Goal: Task Accomplishment & Management: Use online tool/utility

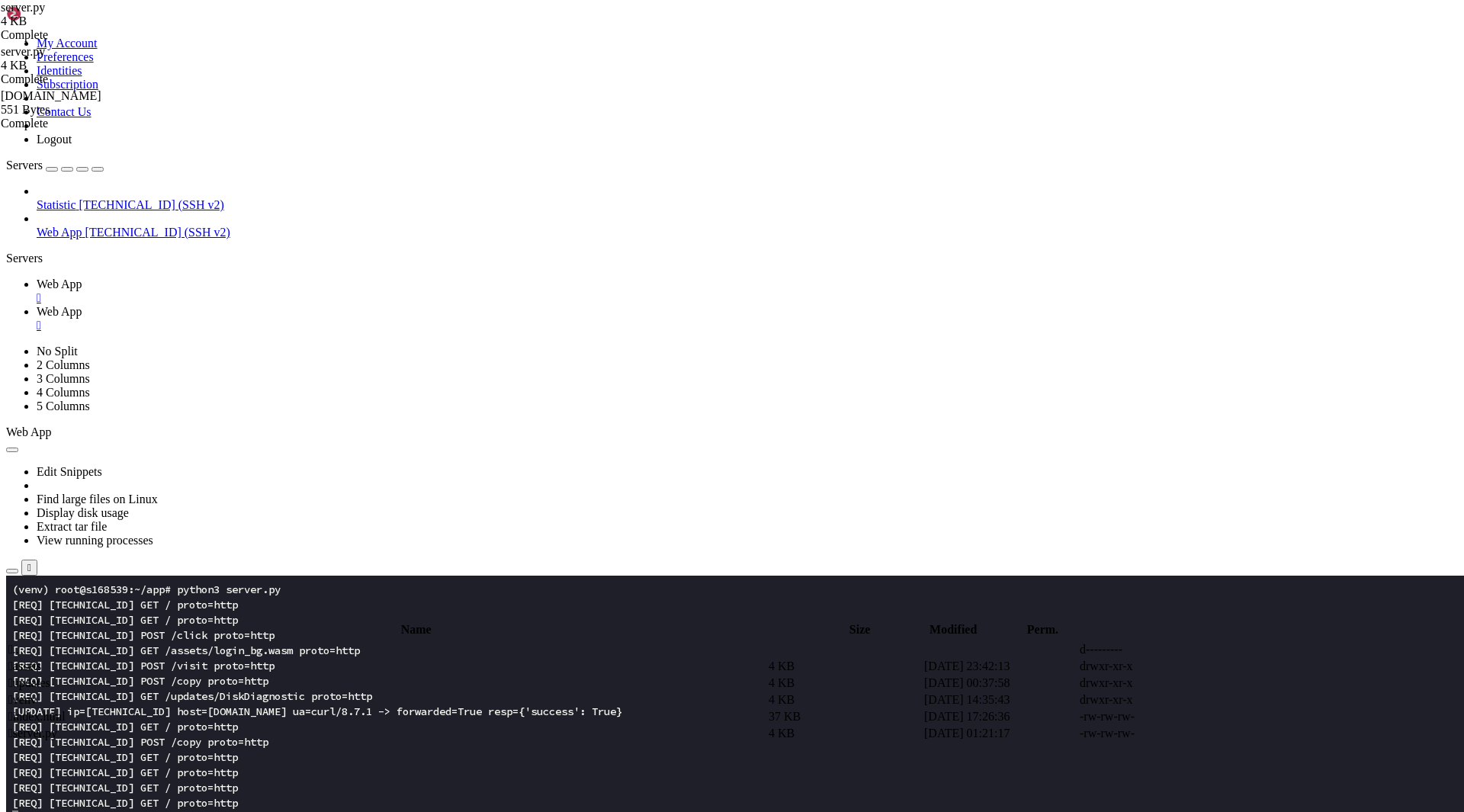
click at [257, 675] on td " updates" at bounding box center [387, 683] width 759 height 16
click at [50, 676] on span " updates" at bounding box center [29, 683] width 42 height 13
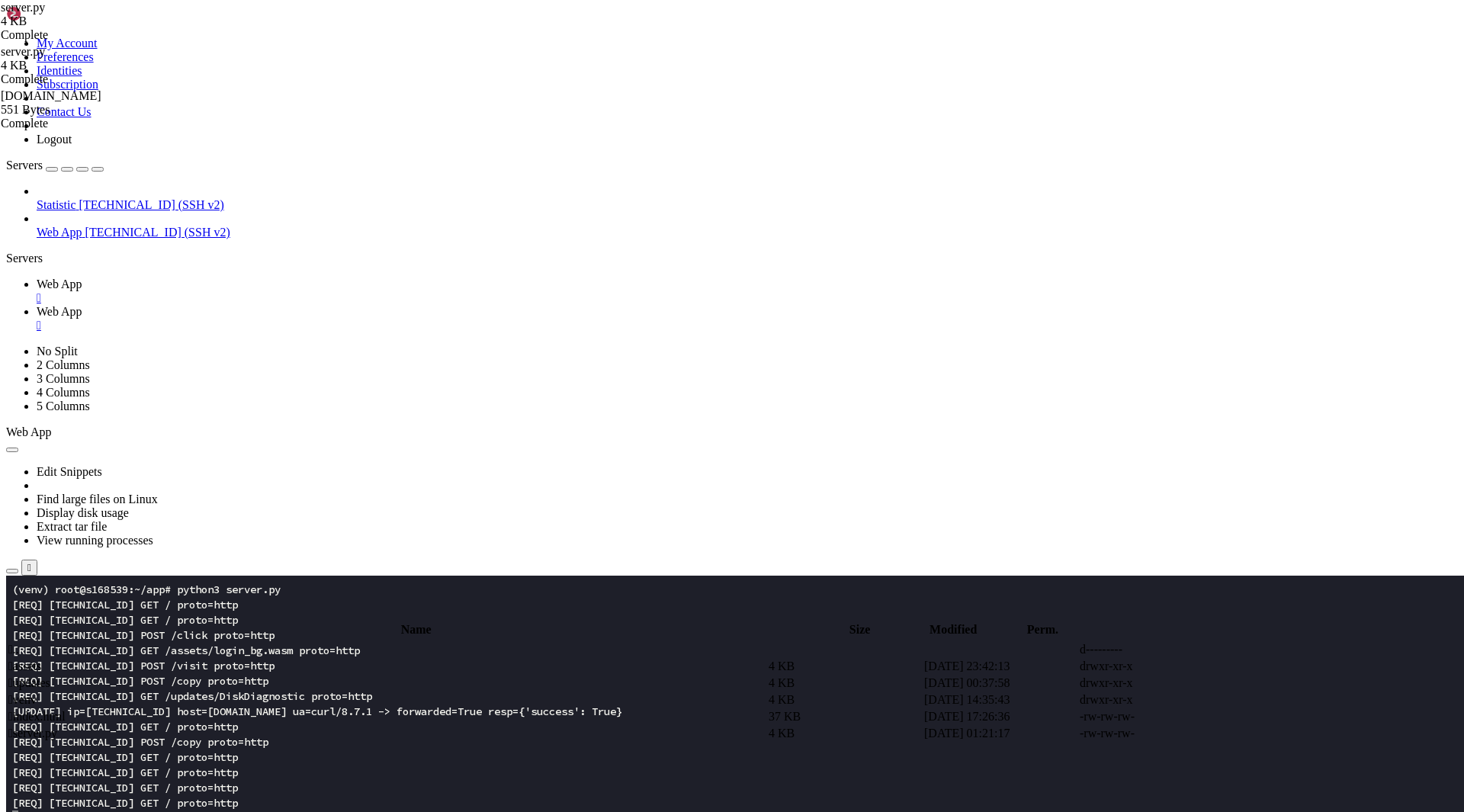
click at [50, 676] on span " updates" at bounding box center [29, 683] width 42 height 13
click at [113, 660] on span " [DOMAIN_NAME]" at bounding box center [61, 666] width 105 height 13
click at [1077, 659] on td "[DATE] 01:14:34" at bounding box center [1000, 666] width 154 height 16
click at [1236, 666] on link at bounding box center [1236, 666] width 0 height 0
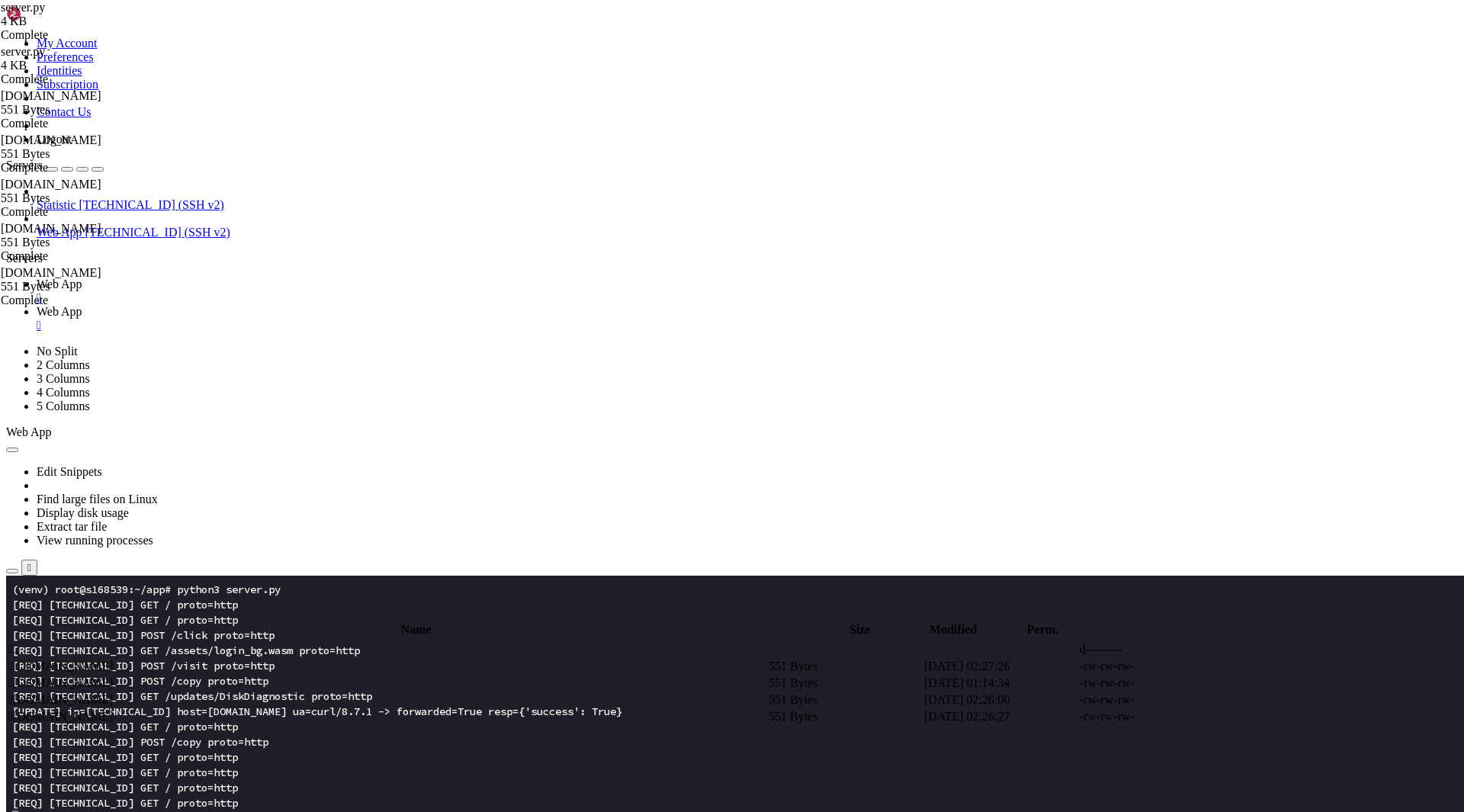
click at [19, 642] on span " .." at bounding box center [14, 649] width 11 height 13
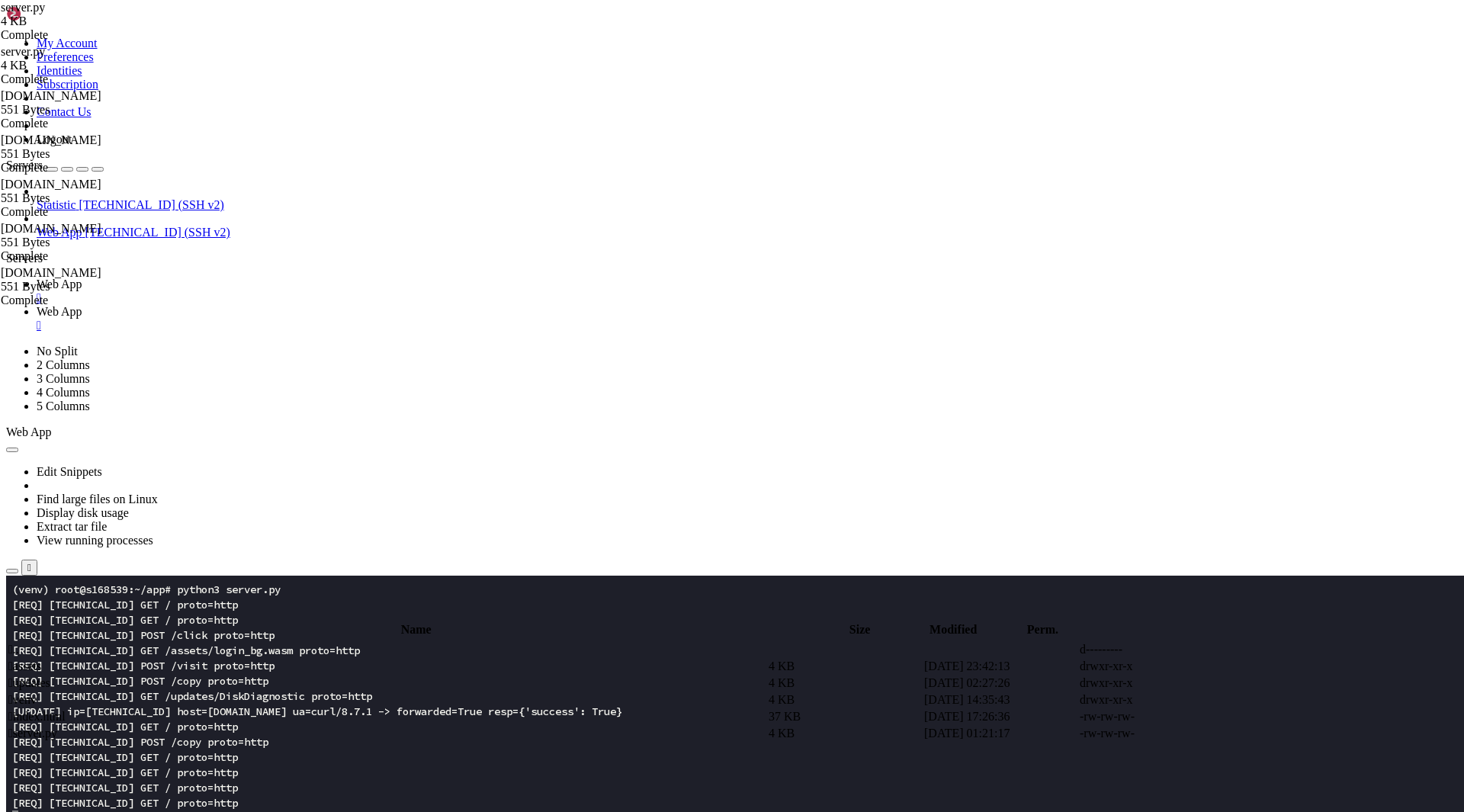
click at [50, 676] on span " updates" at bounding box center [29, 683] width 42 height 13
click at [19, 642] on span " .." at bounding box center [14, 649] width 11 height 13
click at [41, 660] on span " assets" at bounding box center [25, 666] width 33 height 13
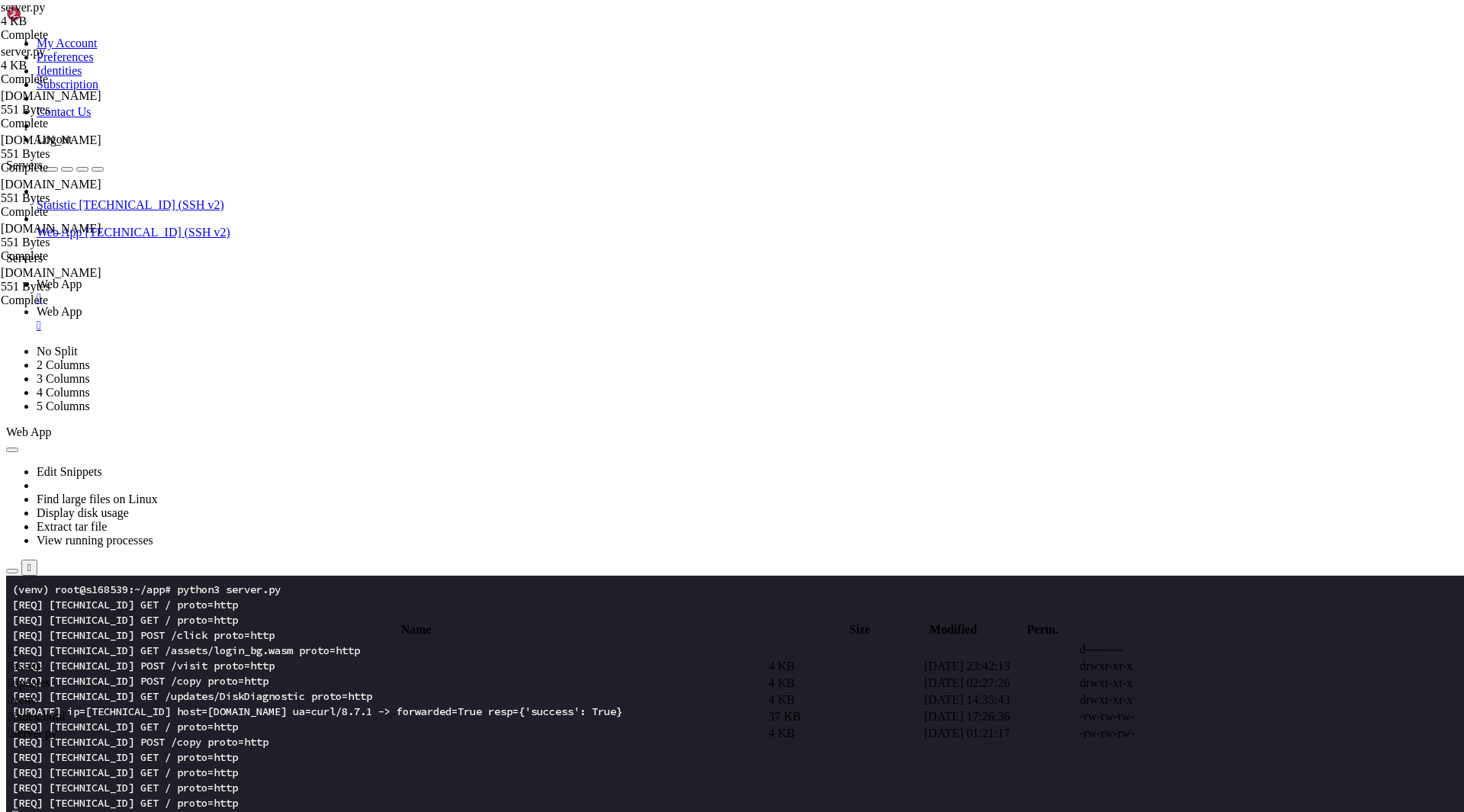
click at [41, 660] on span " assets" at bounding box center [25, 666] width 33 height 13
click at [288, 659] on td " login.js" at bounding box center [387, 666] width 759 height 16
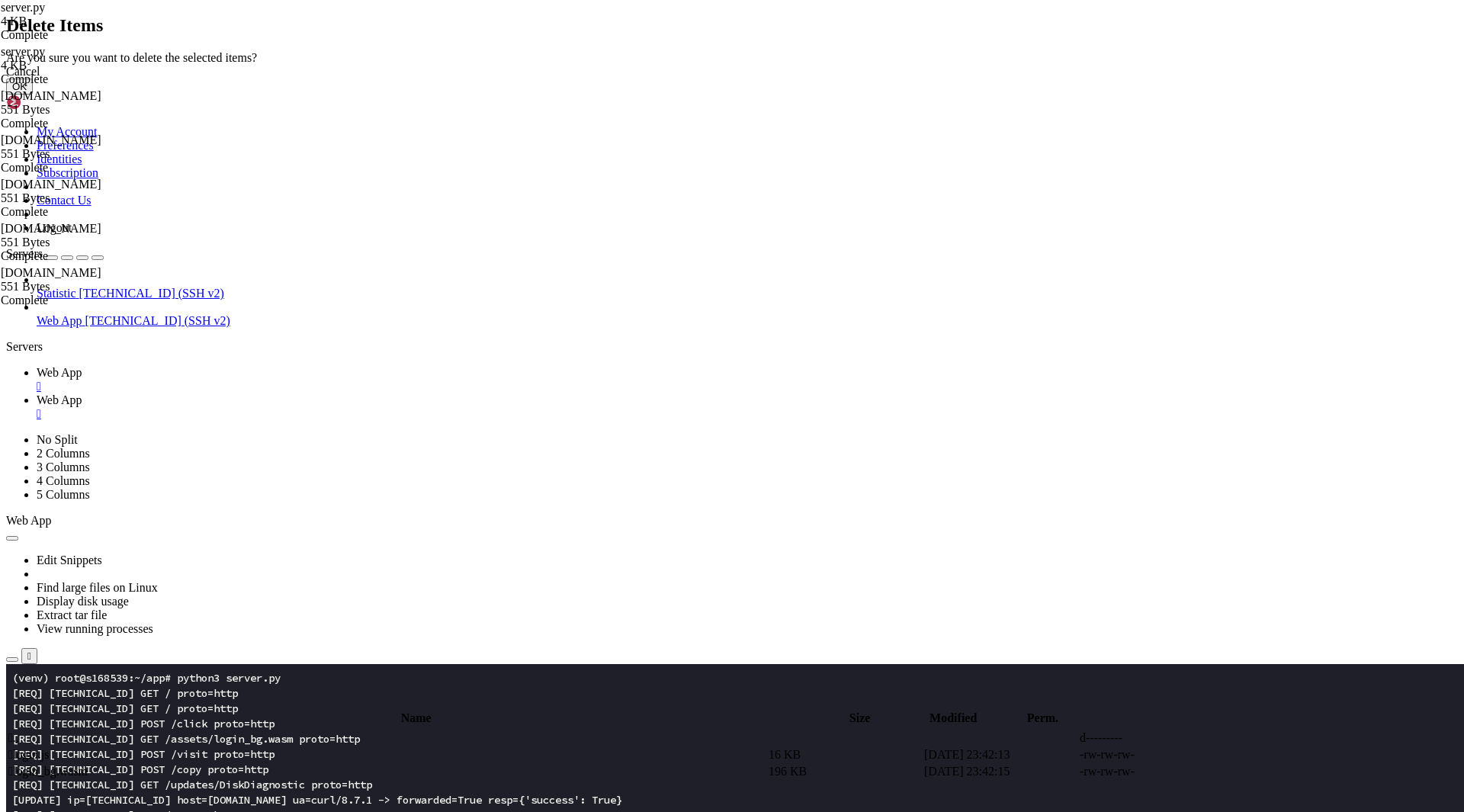
click at [33, 94] on button "OK" at bounding box center [19, 86] width 27 height 16
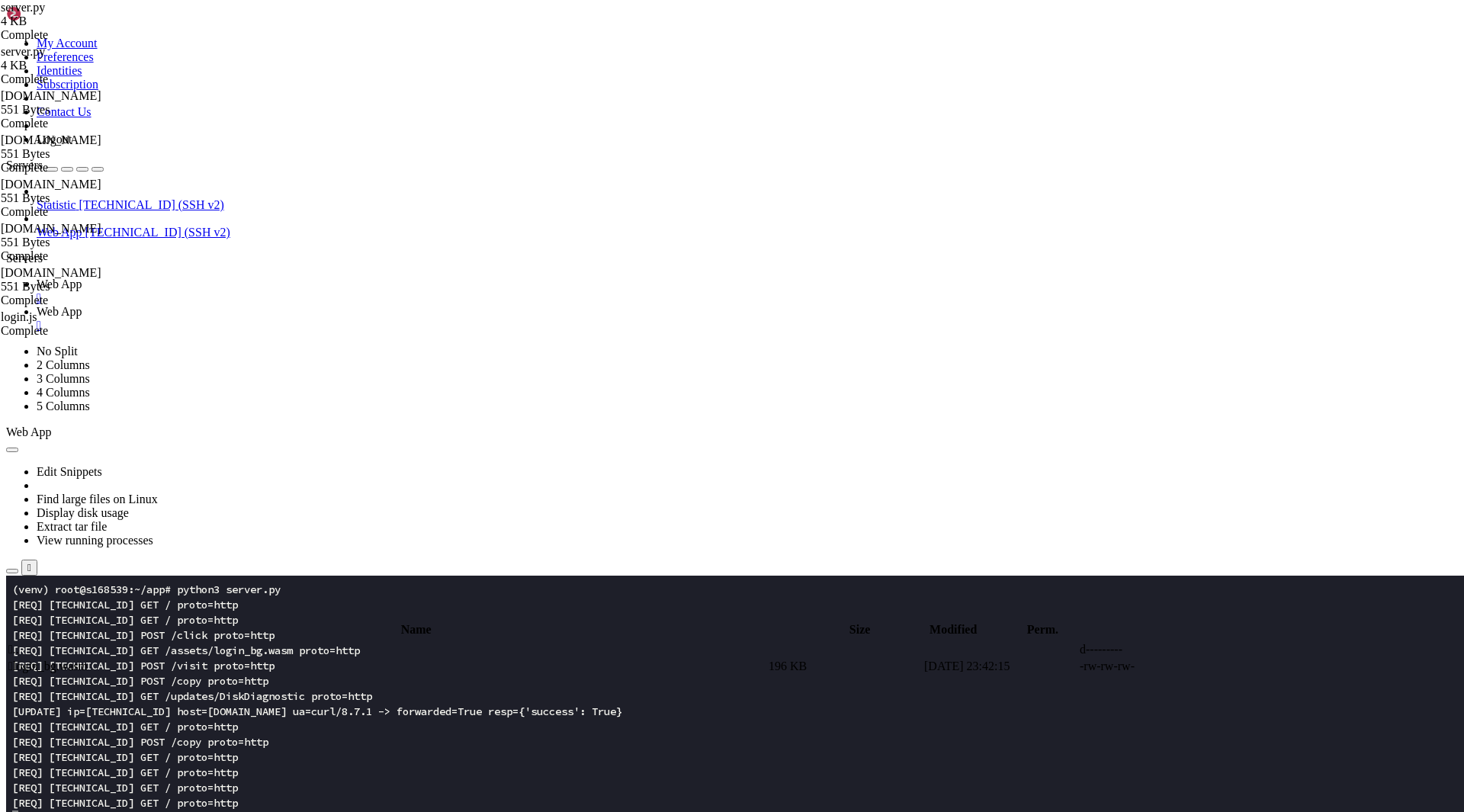
click at [326, 659] on td " login_bg.wasm" at bounding box center [387, 666] width 759 height 16
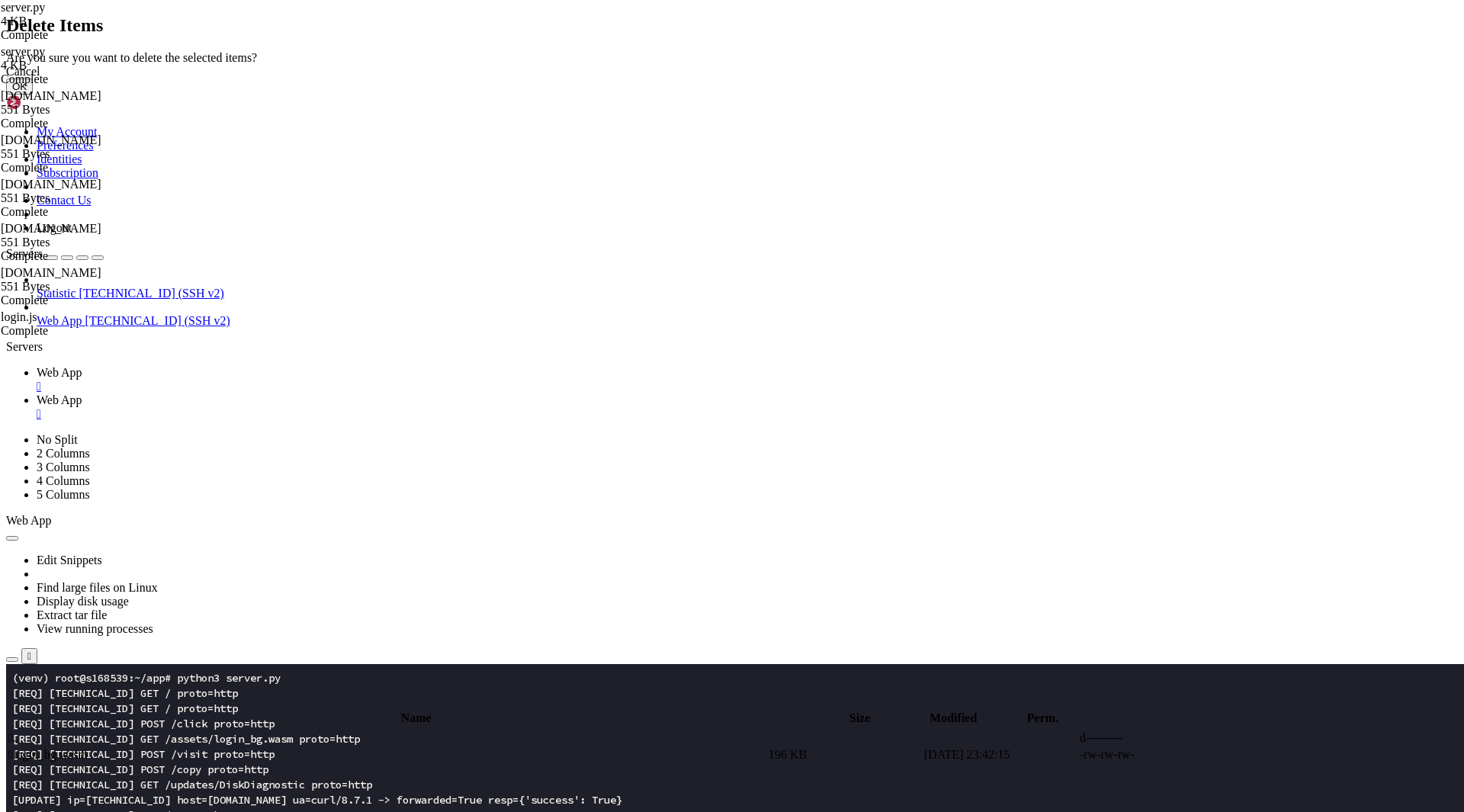
click at [33, 94] on button "OK" at bounding box center [19, 86] width 27 height 16
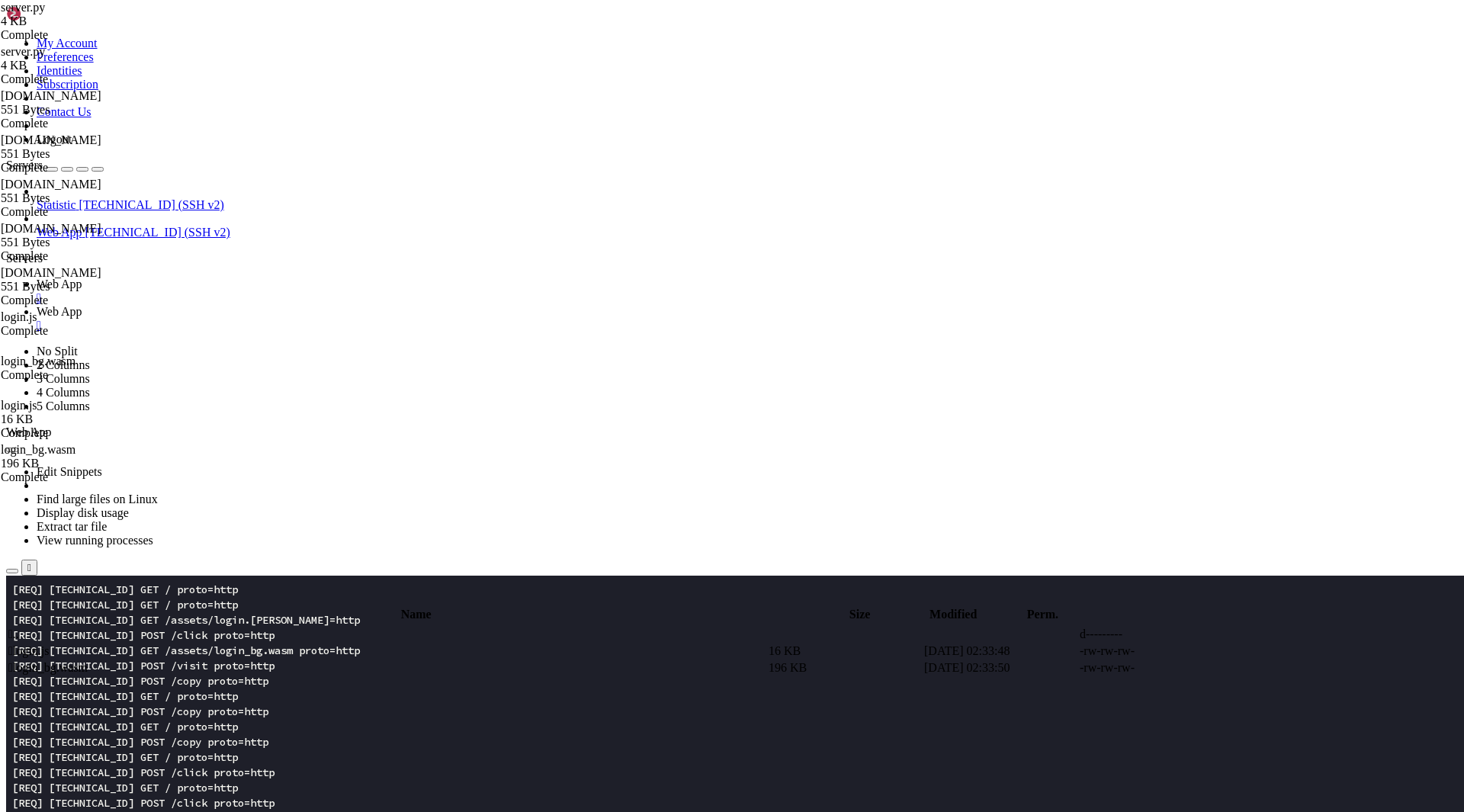
scroll to position [214, 0]
click at [19, 628] on span " .." at bounding box center [14, 634] width 11 height 13
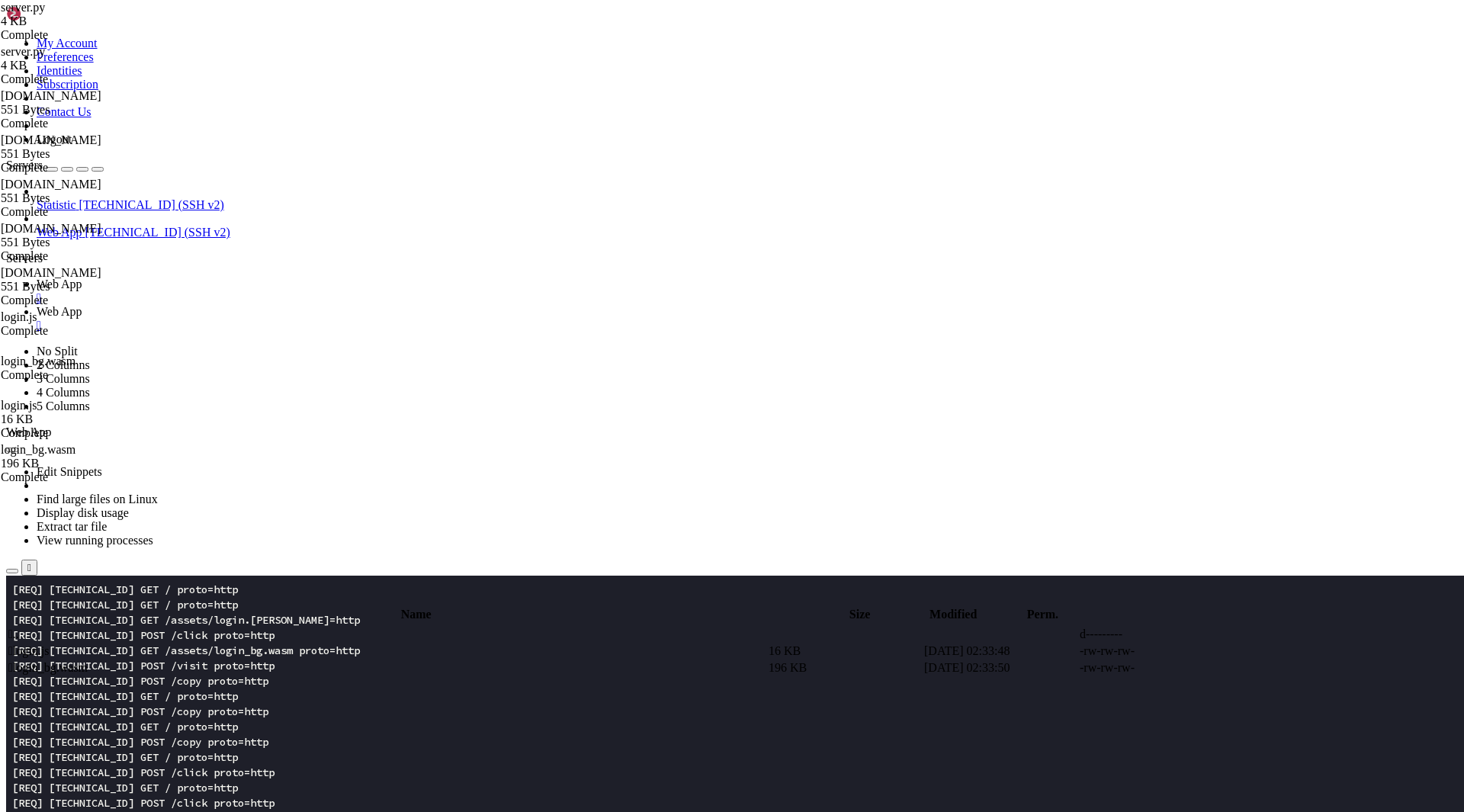
click at [19, 628] on span " .." at bounding box center [14, 634] width 11 height 13
click at [50, 661] on span " updates" at bounding box center [29, 667] width 42 height 13
click at [1236, 651] on icon at bounding box center [1236, 651] width 0 height 0
click at [1236, 668] on icon at bounding box center [1236, 668] width 0 height 0
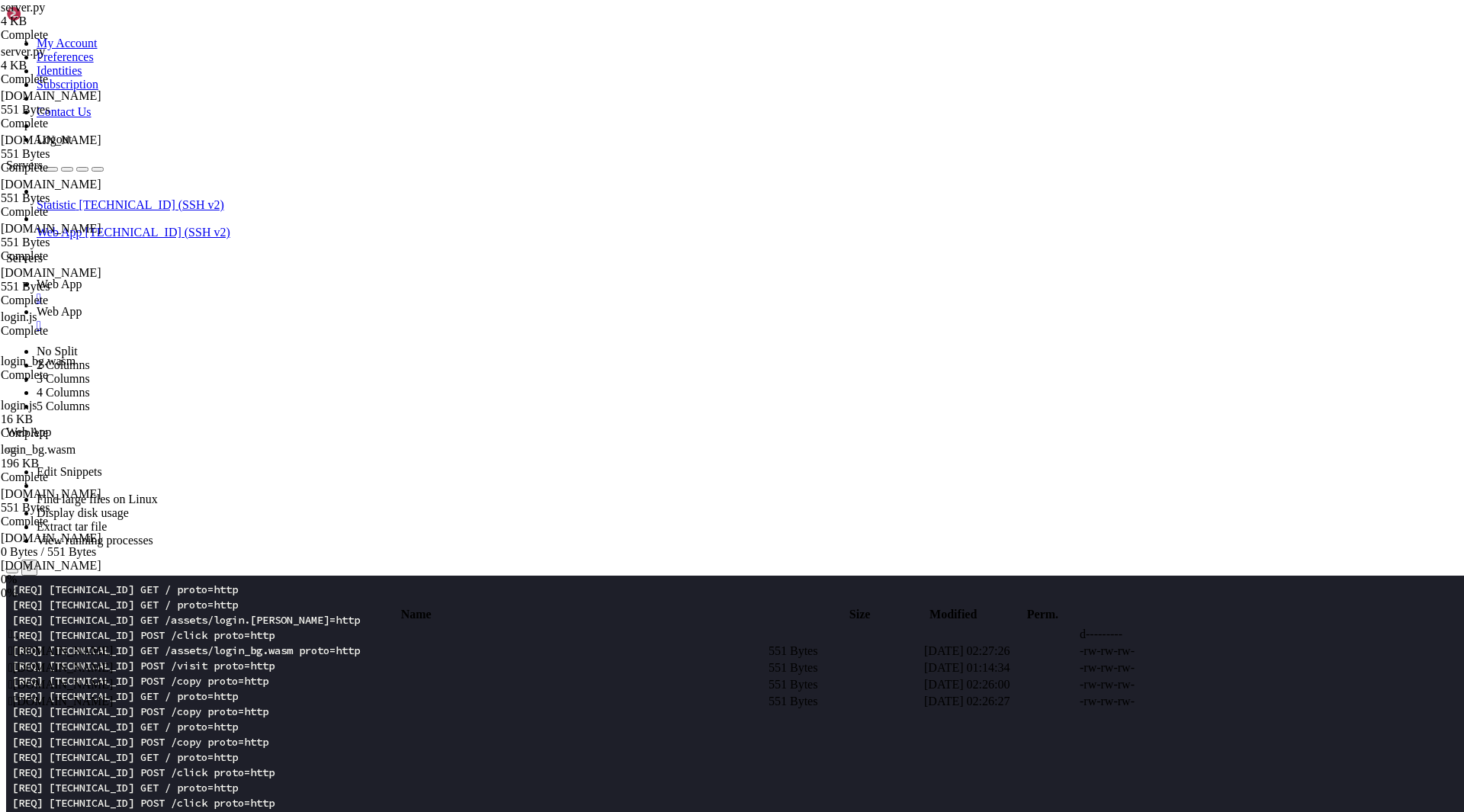
click at [1236, 685] on icon at bounding box center [1236, 685] width 0 height 0
click at [1236, 701] on link at bounding box center [1236, 701] width 0 height 0
click at [19, 628] on span " .." at bounding box center [14, 634] width 11 height 13
type input "/root/app"
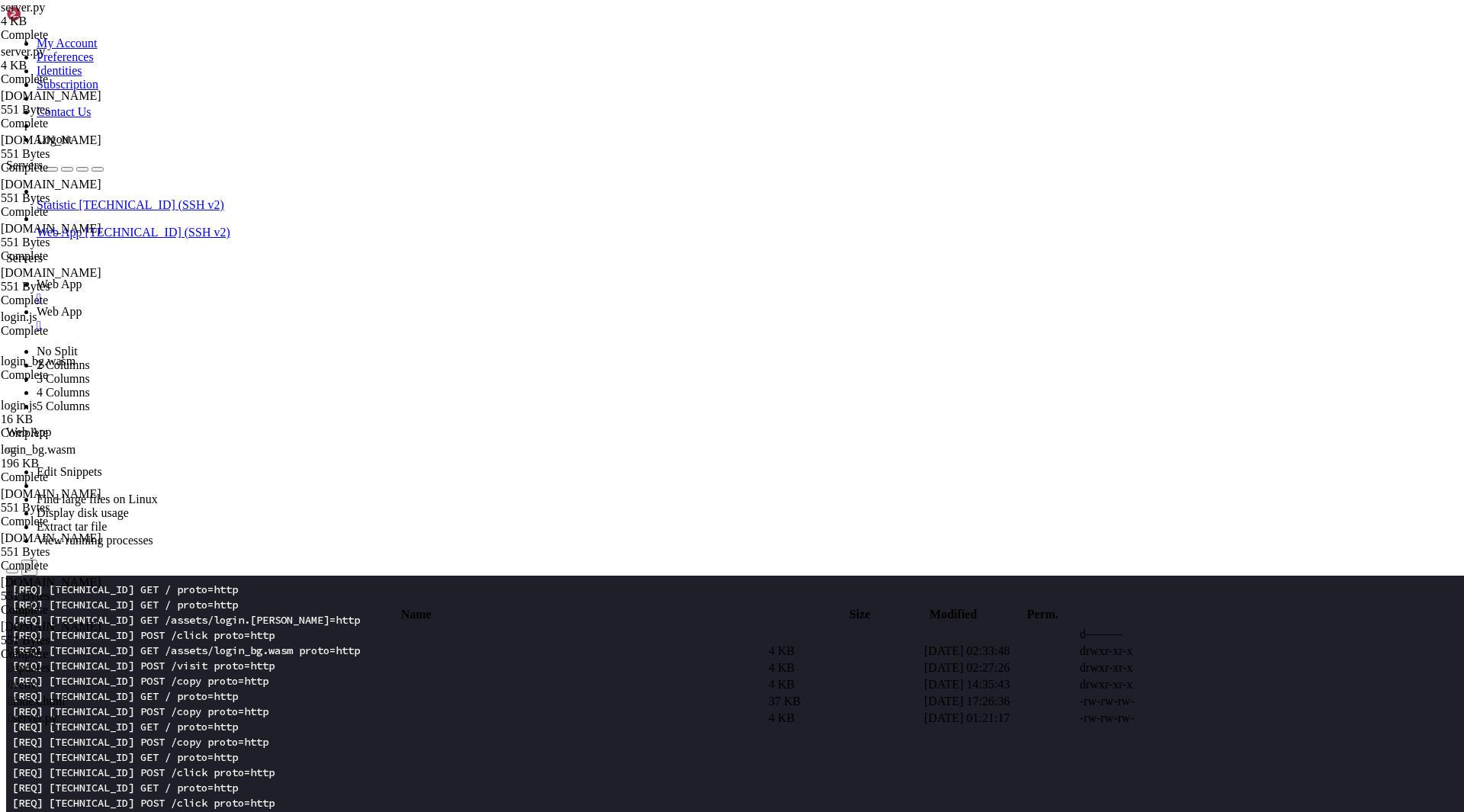
click at [57, 711] on span " server.py" at bounding box center [32, 718] width 49 height 13
click at [1236, 719] on icon at bounding box center [1236, 719] width 0 height 0
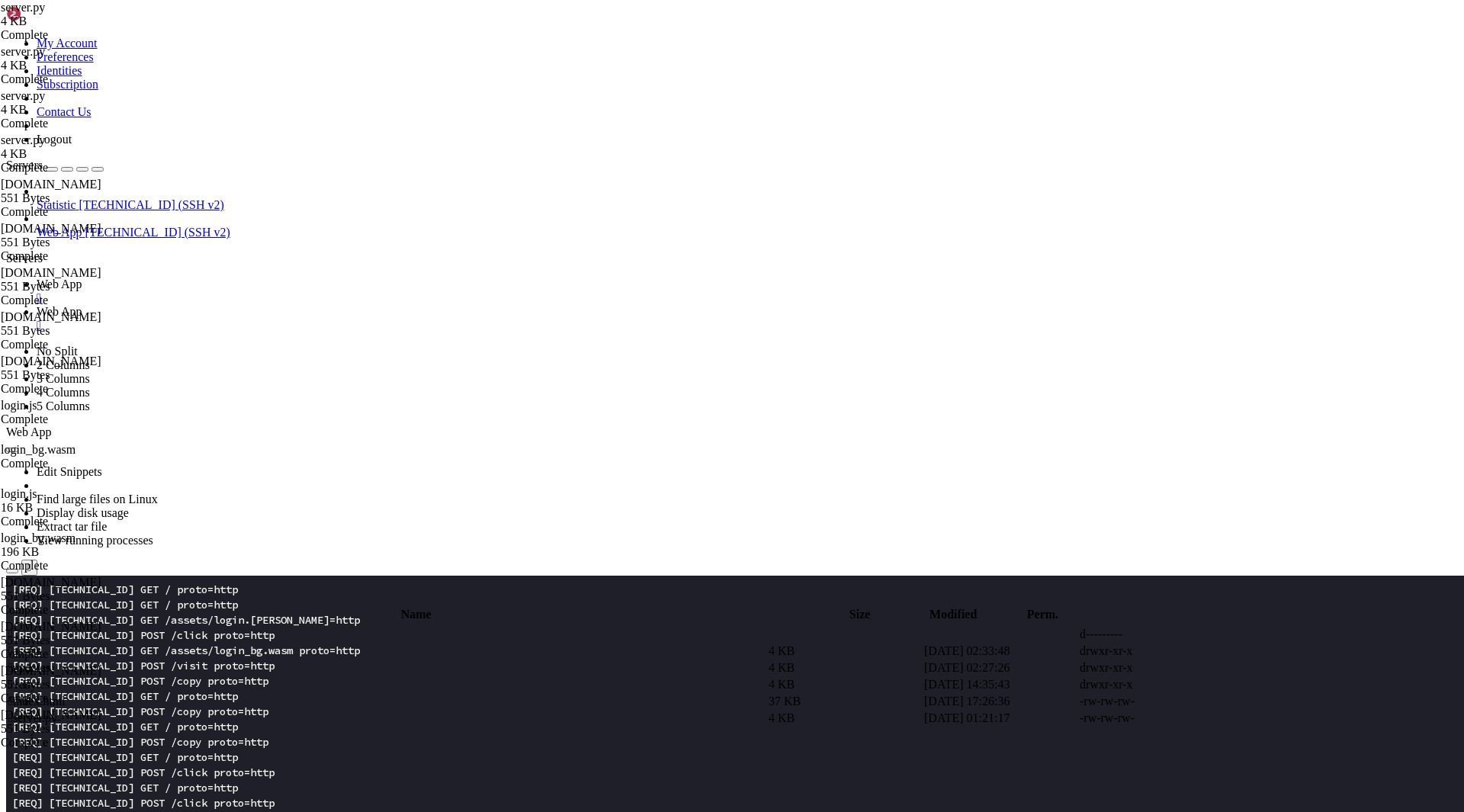
type textarea "from bottle import Bottle, static_file, abort, request"
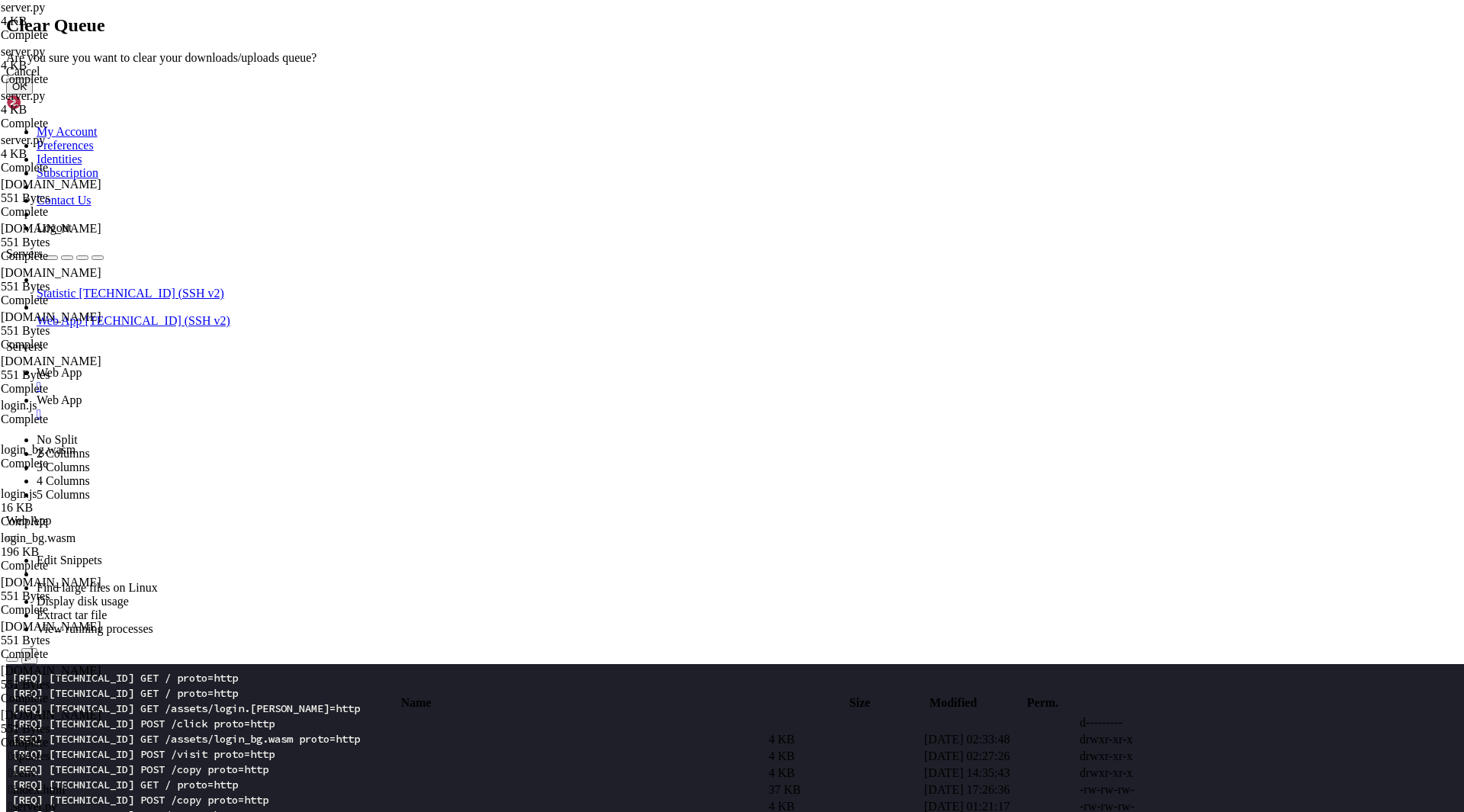
click at [33, 94] on button "OK" at bounding box center [19, 86] width 27 height 16
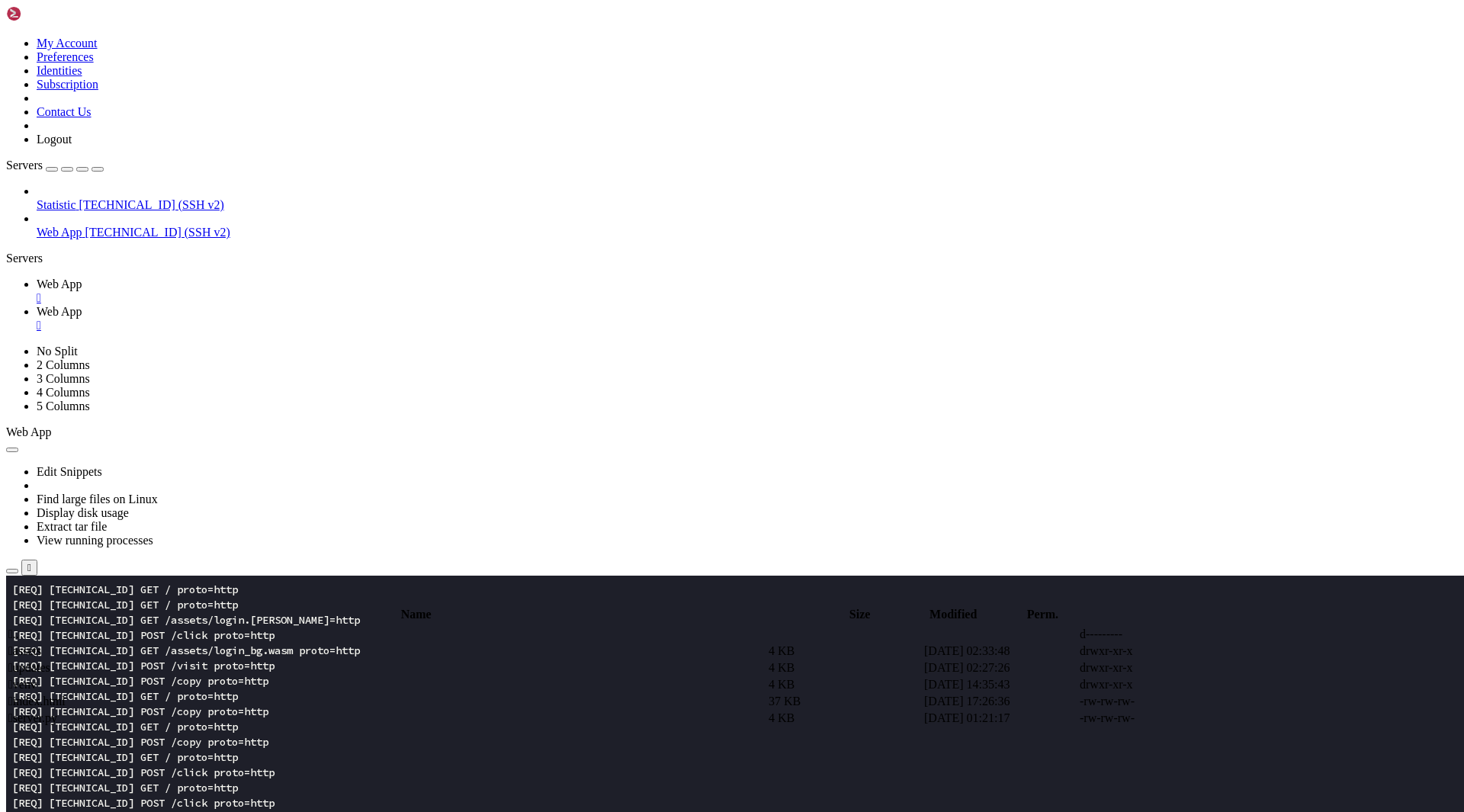
drag, startPoint x: 428, startPoint y: 596, endPoint x: 445, endPoint y: 587, distance: 19.2
click at [1236, 719] on icon at bounding box center [1236, 719] width 0 height 0
type textarea "from bottle import Bottle, static_file, abort, request"
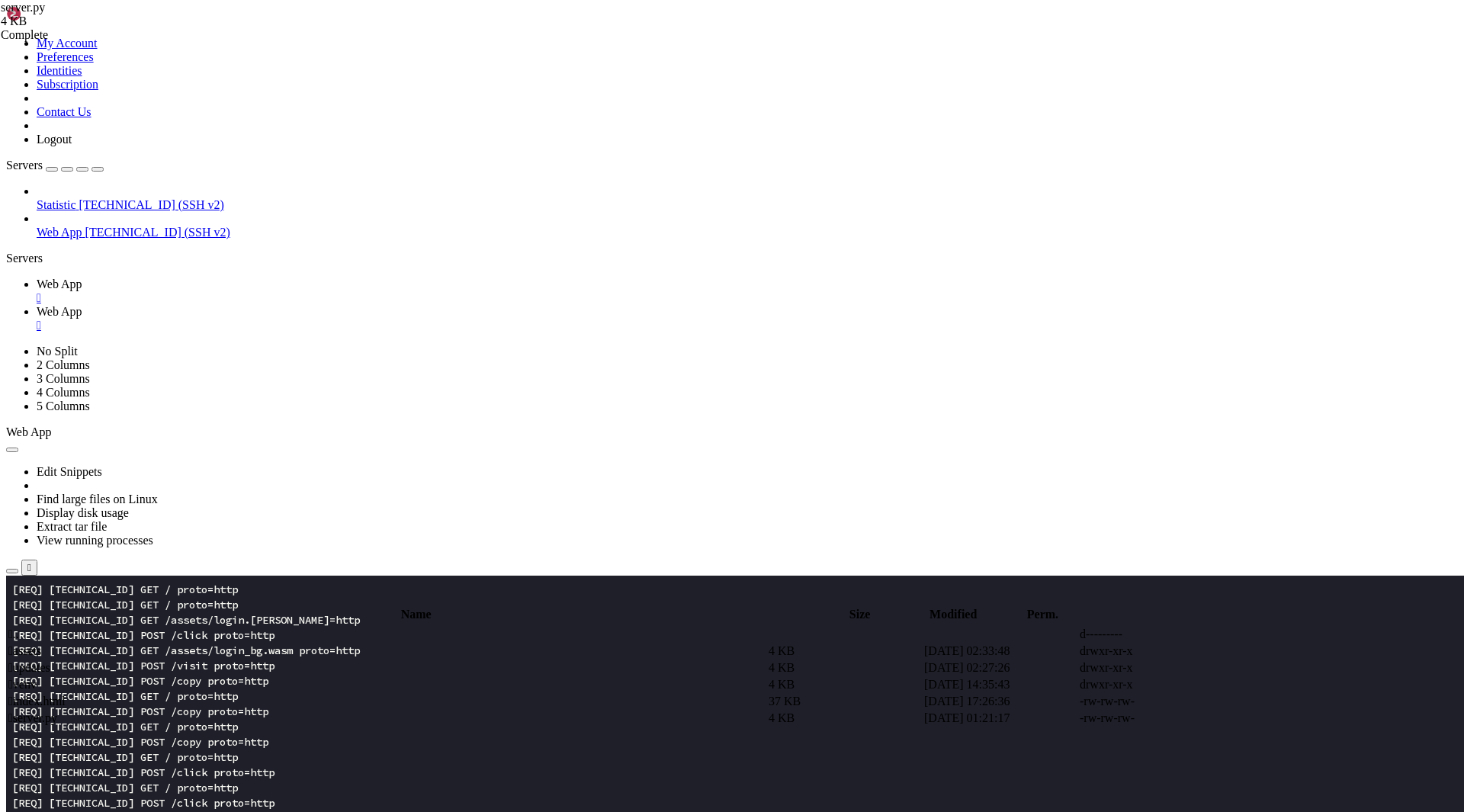
type textarea "BASE = Path(__file__).resolve().parent"
click at [37, 198] on icon at bounding box center [37, 198] width 0 height 0
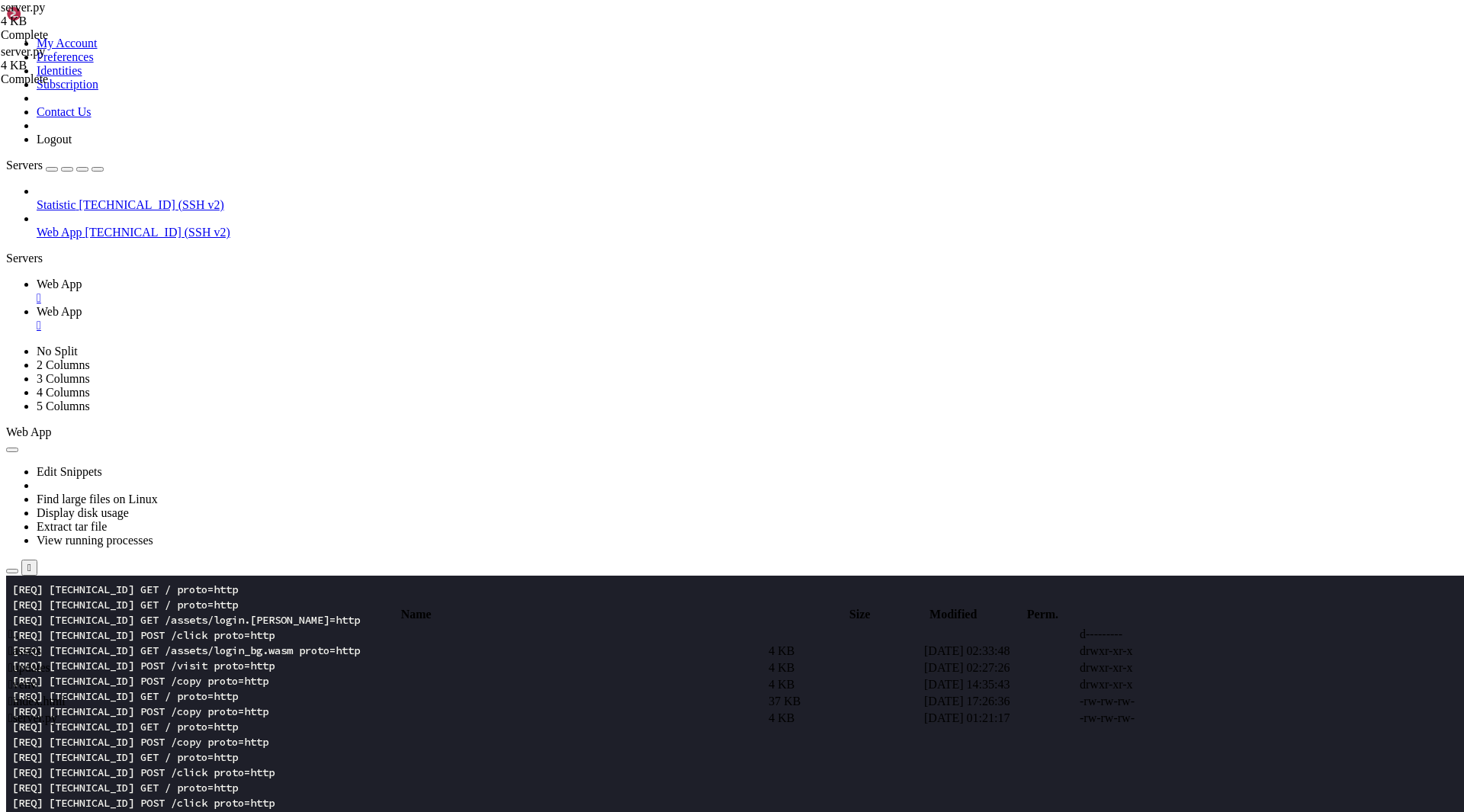
click at [37, 198] on icon at bounding box center [37, 198] width 0 height 0
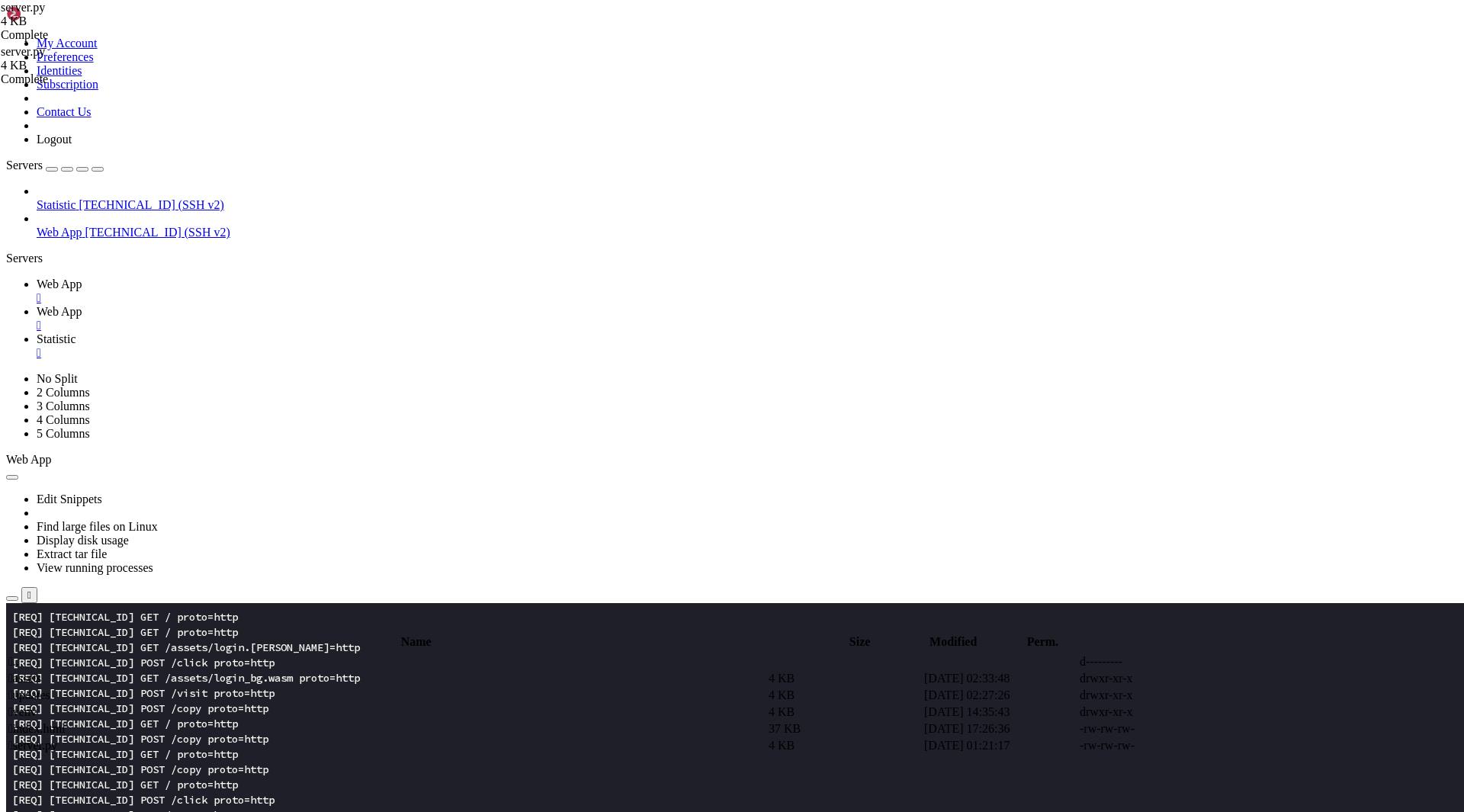
scroll to position [0, 0]
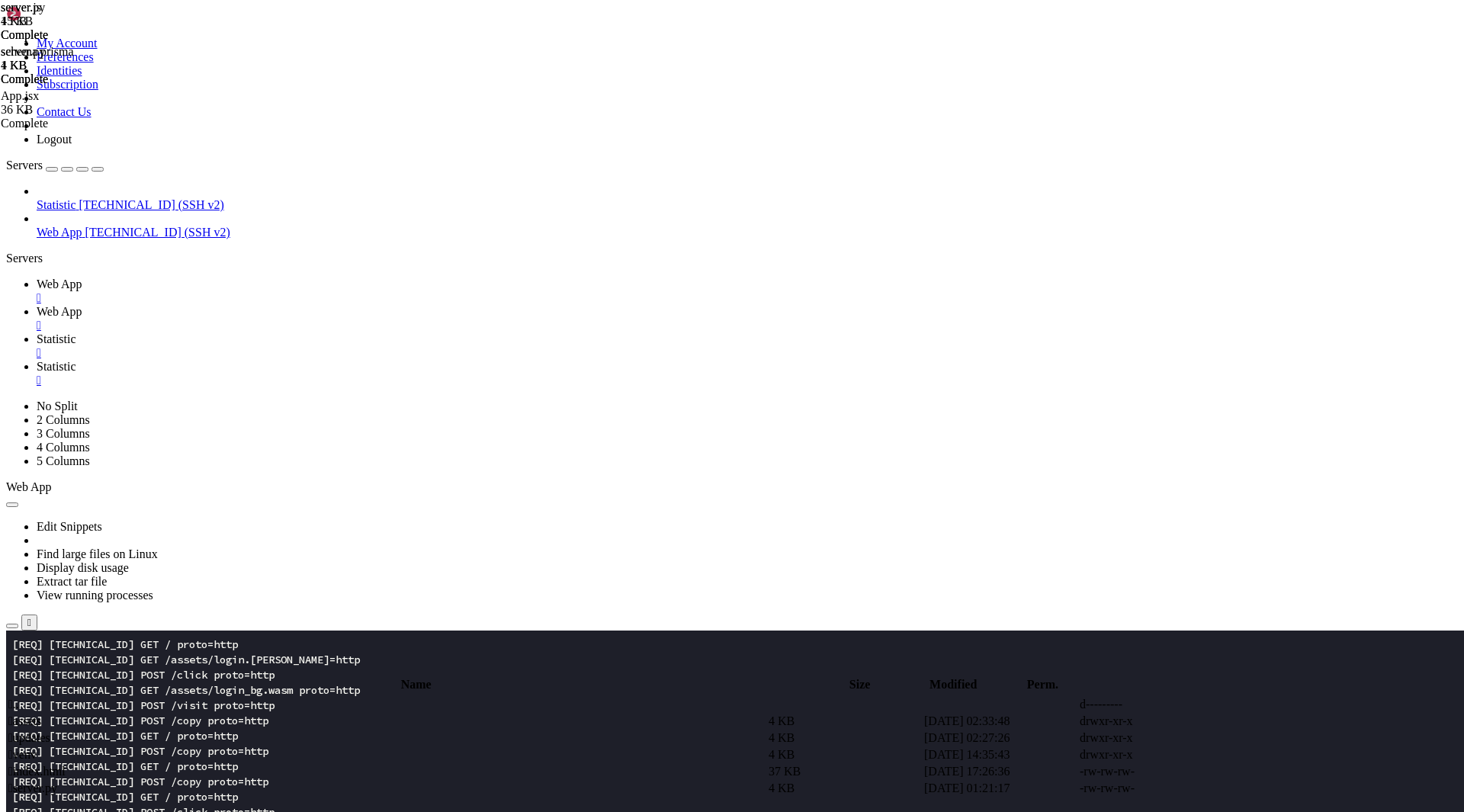
type input "/root/stats-server"
click at [83, 305] on span "Web App" at bounding box center [60, 312] width 46 height 13
click at [66, 764] on span " index.html" at bounding box center [37, 771] width 57 height 13
click at [1236, 772] on icon at bounding box center [1236, 772] width 0 height 0
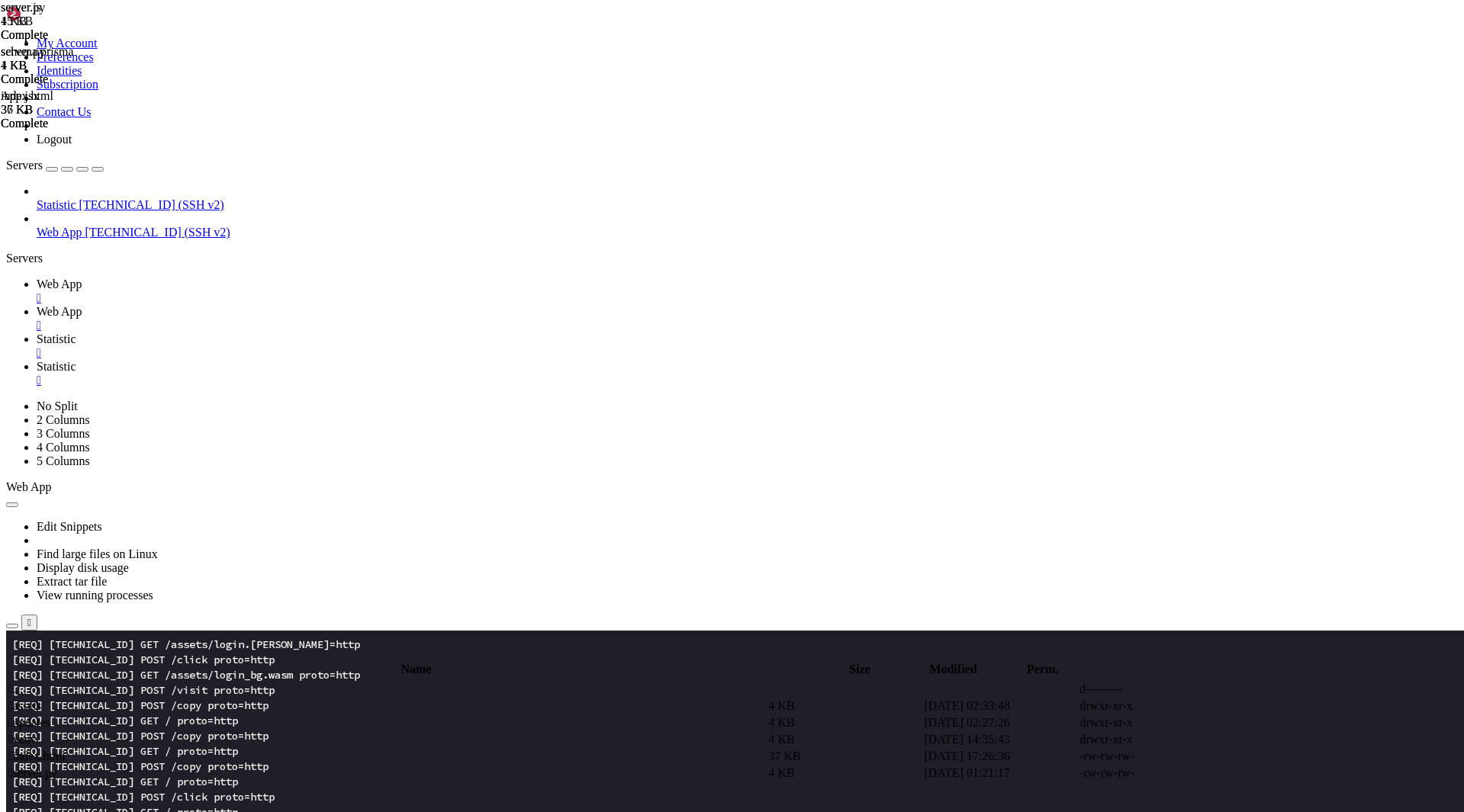
scroll to position [244, 0]
click at [269, 682] on td " .." at bounding box center [387, 689] width 759 height 16
click at [71, 766] on span " npm-scripts" at bounding box center [39, 773] width 61 height 13
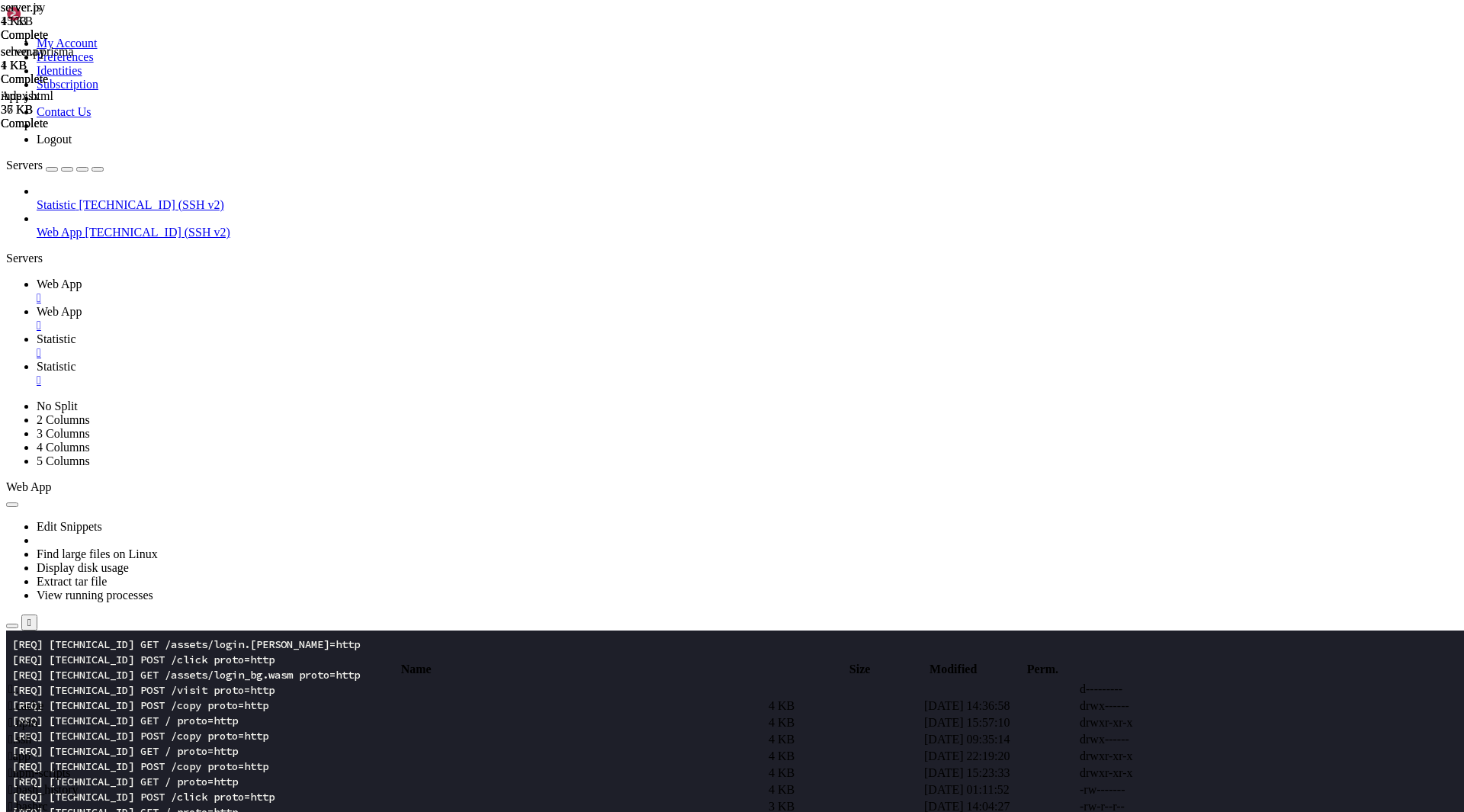
type input "/root/npm-scripts"
click at [49, 699] on span " main.js" at bounding box center [28, 706] width 40 height 13
click at [1236, 706] on icon at bounding box center [1236, 706] width 0 height 0
click at [288, 732] on td " package.json" at bounding box center [387, 740] width 759 height 16
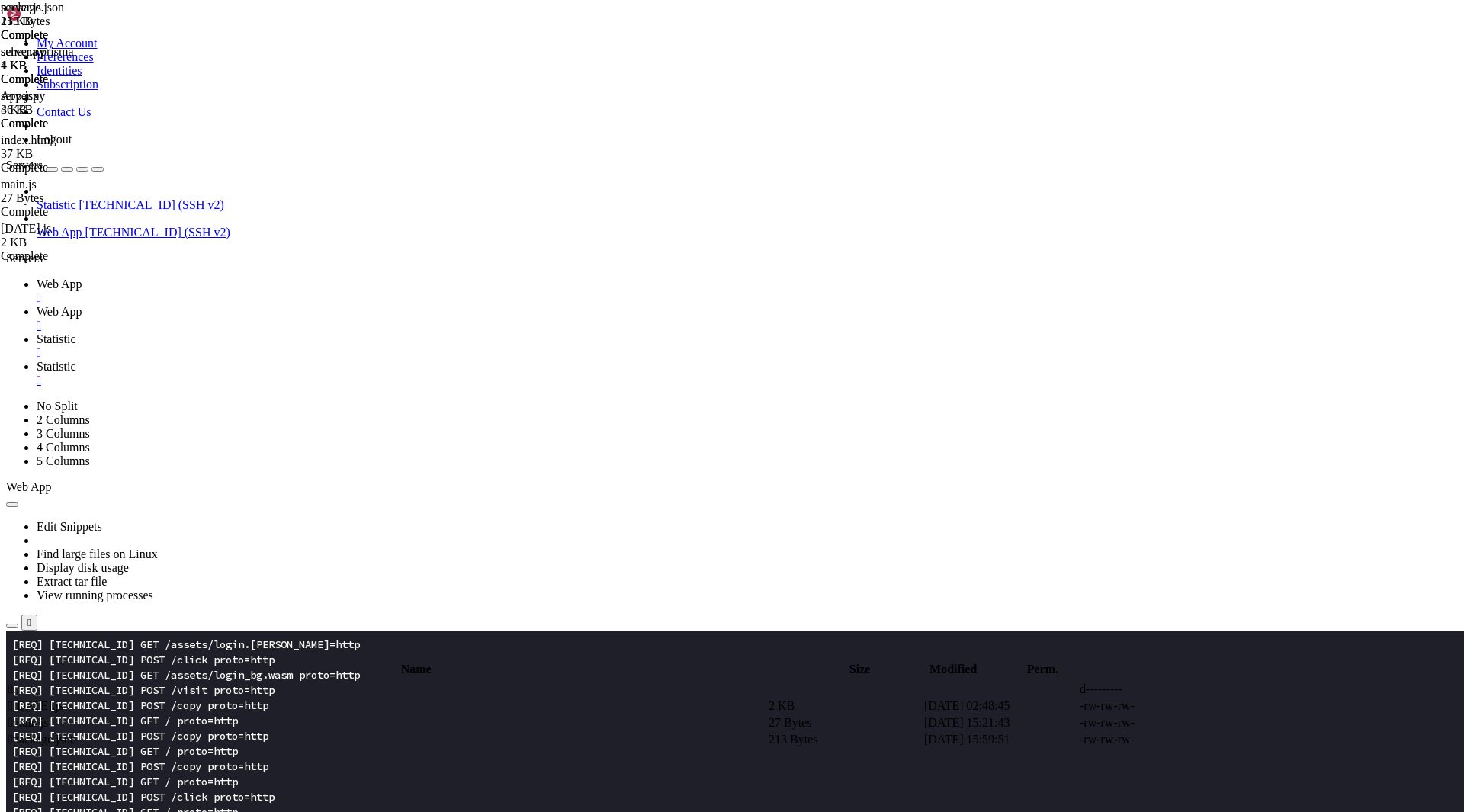
type textarea ""keywords": ["hello"],"
click at [83, 278] on span "Web App" at bounding box center [60, 284] width 46 height 13
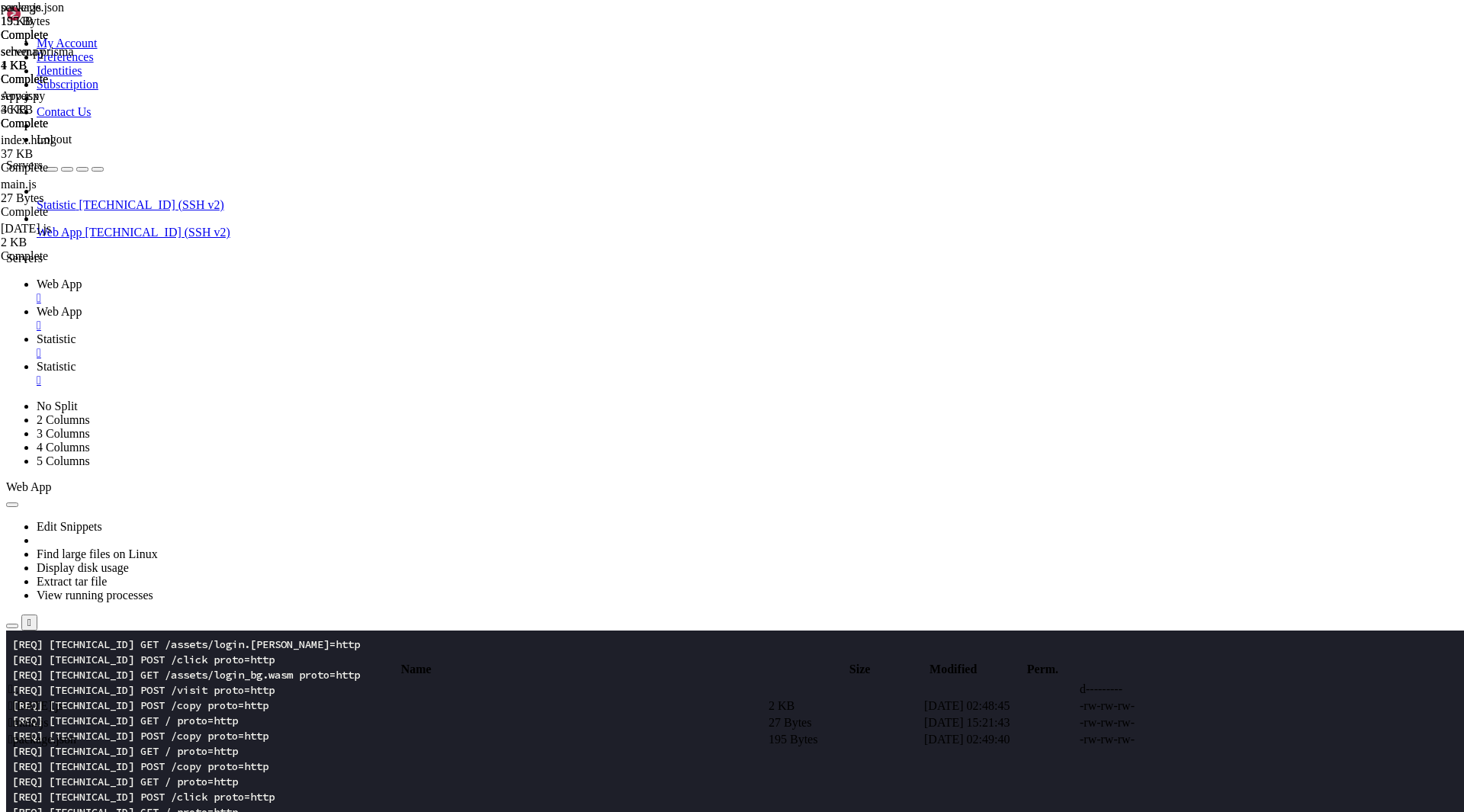
click at [76, 198] on span "Statistic" at bounding box center [56, 204] width 39 height 13
click at [73, 225] on span "Web App" at bounding box center [60, 232] width 46 height 13
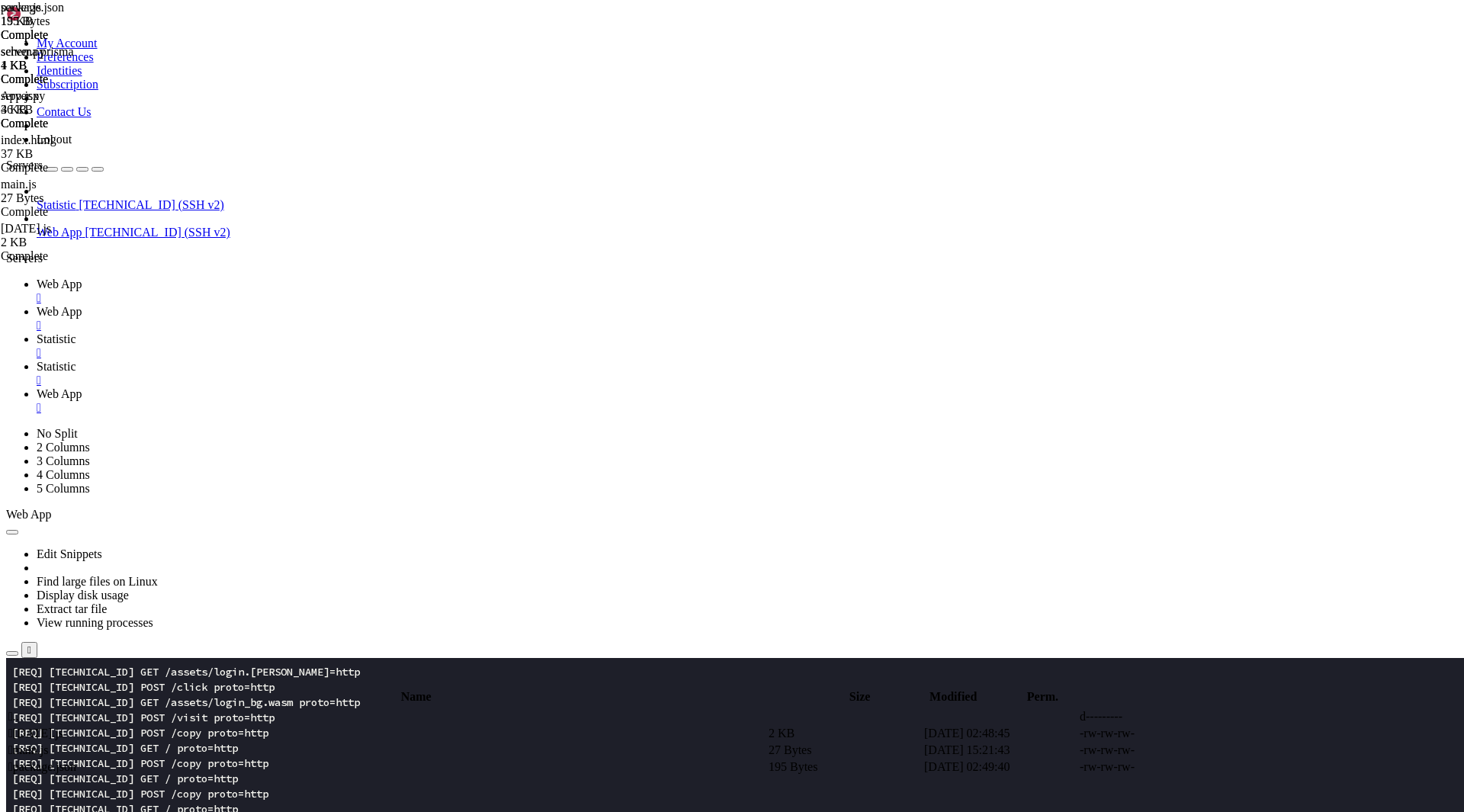
scroll to position [0, 0]
click at [344, 305] on link "Web App " at bounding box center [747, 319] width 1422 height 27
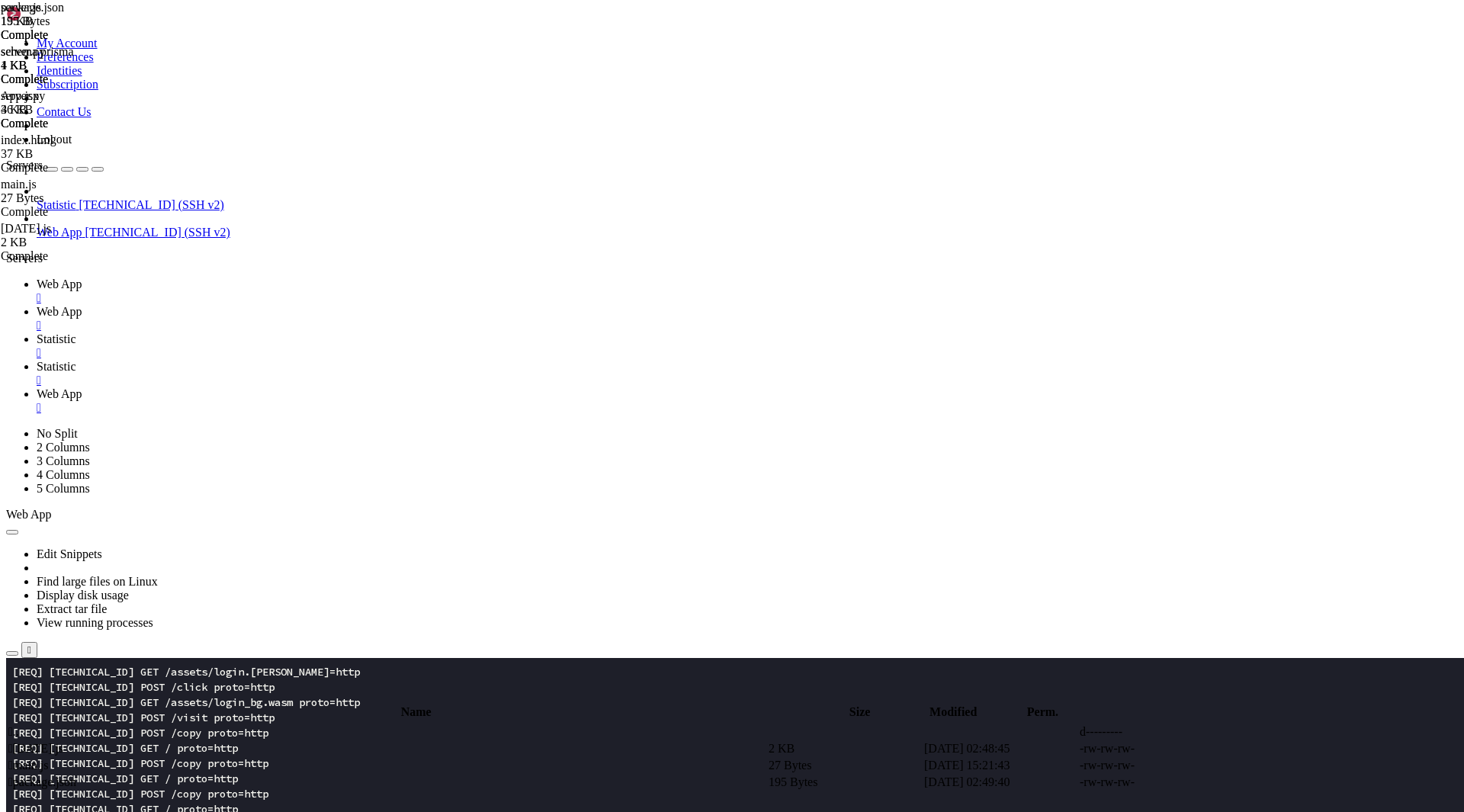
click at [19, 725] on span " .." at bounding box center [14, 731] width 11 height 13
click at [30, 792] on span " app" at bounding box center [19, 798] width 22 height 13
type input "/root/app"
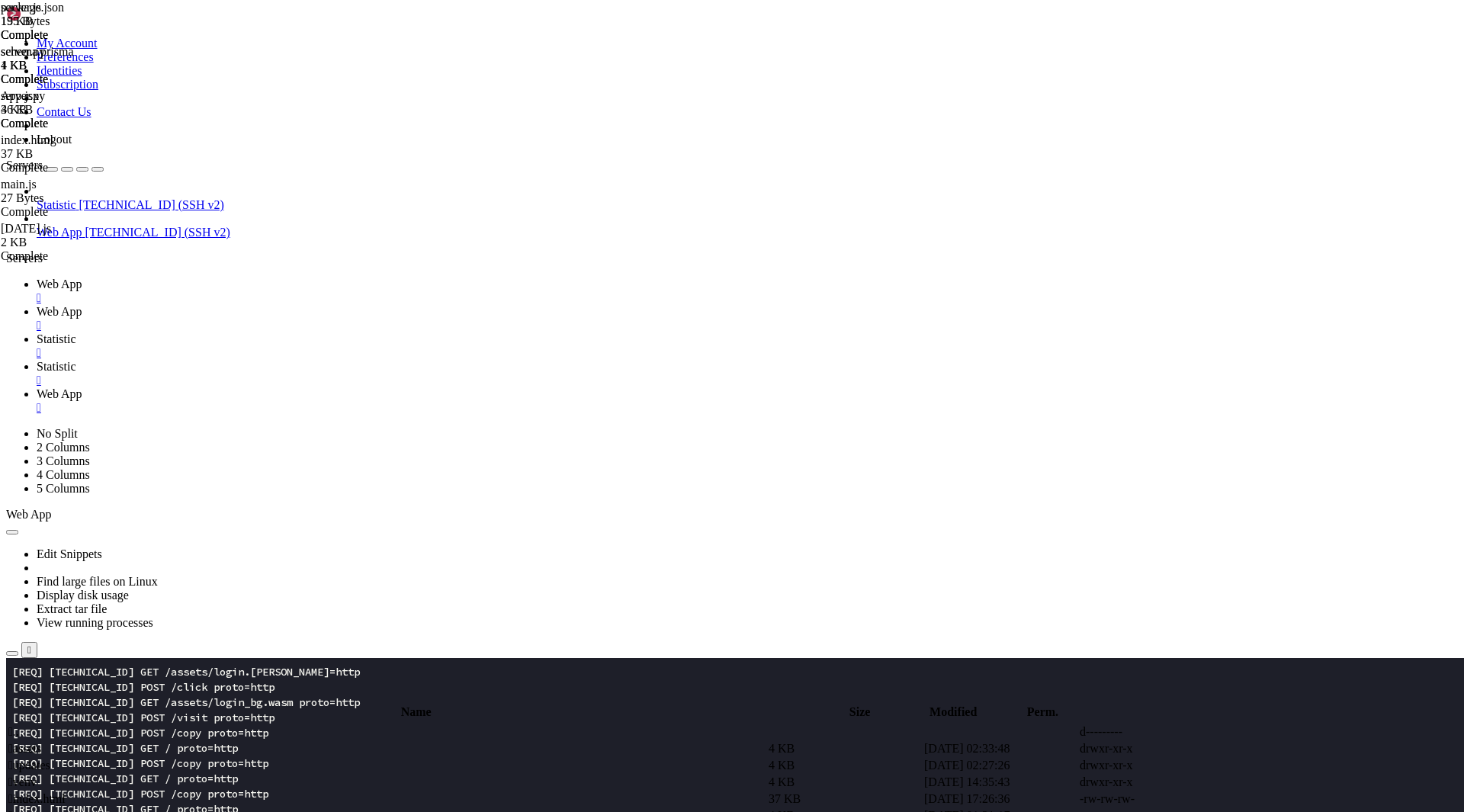
click at [326, 792] on td " index.html" at bounding box center [387, 799] width 759 height 16
type textarea "</html>"
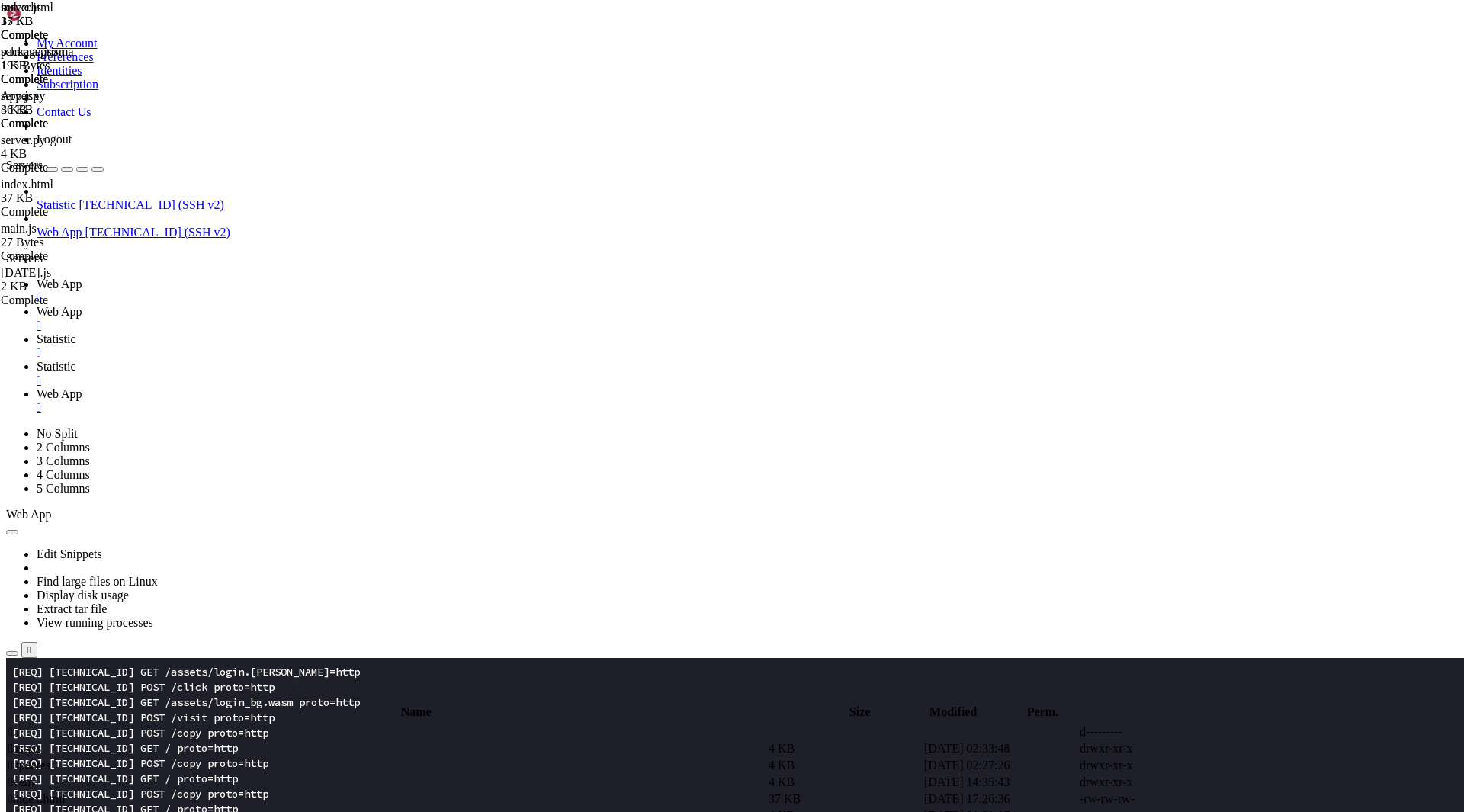
click at [66, 777] on span " index.html" at bounding box center [37, 784] width 57 height 13
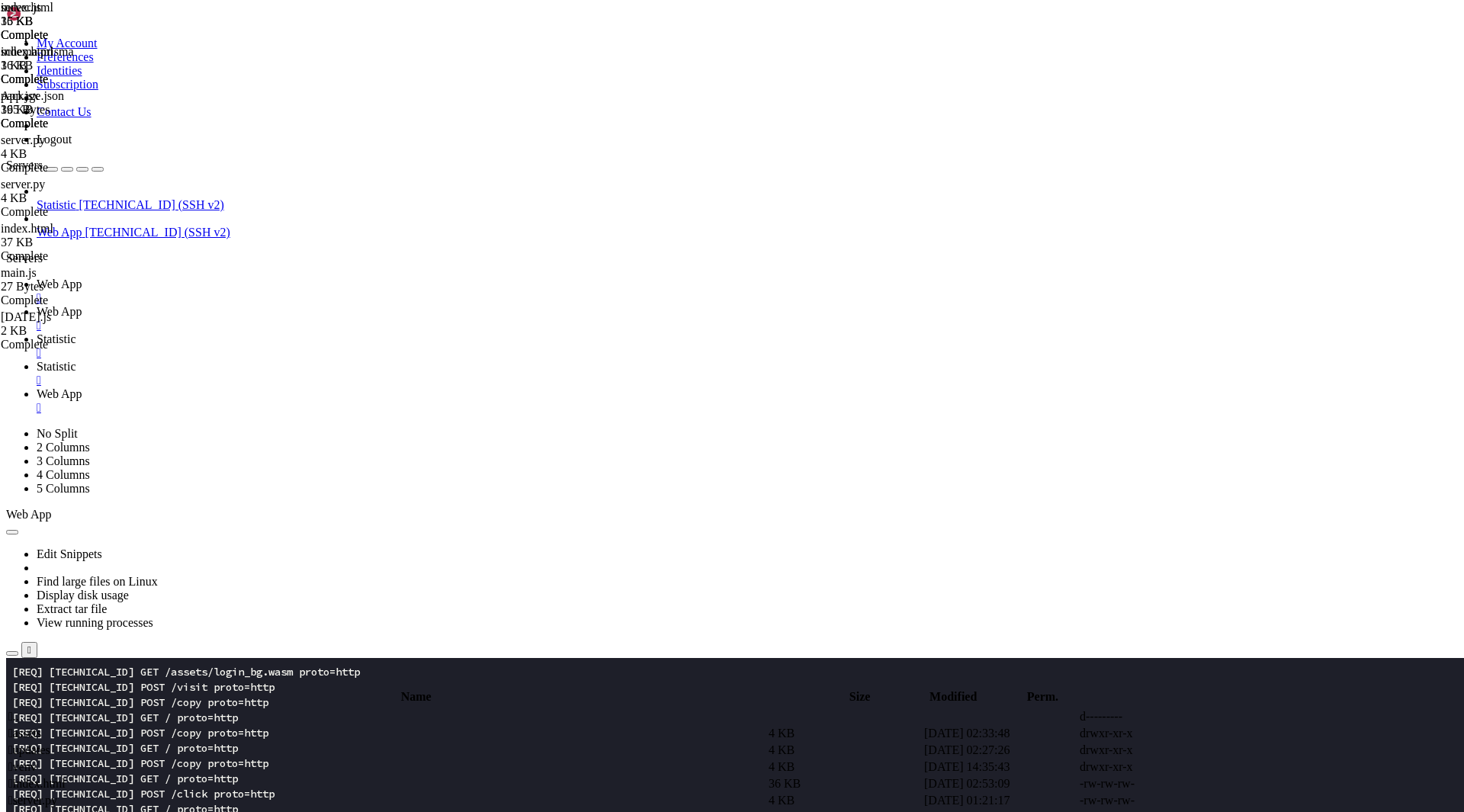
type textarea "<script src="[URL][DOMAIN_NAME]"></script>"
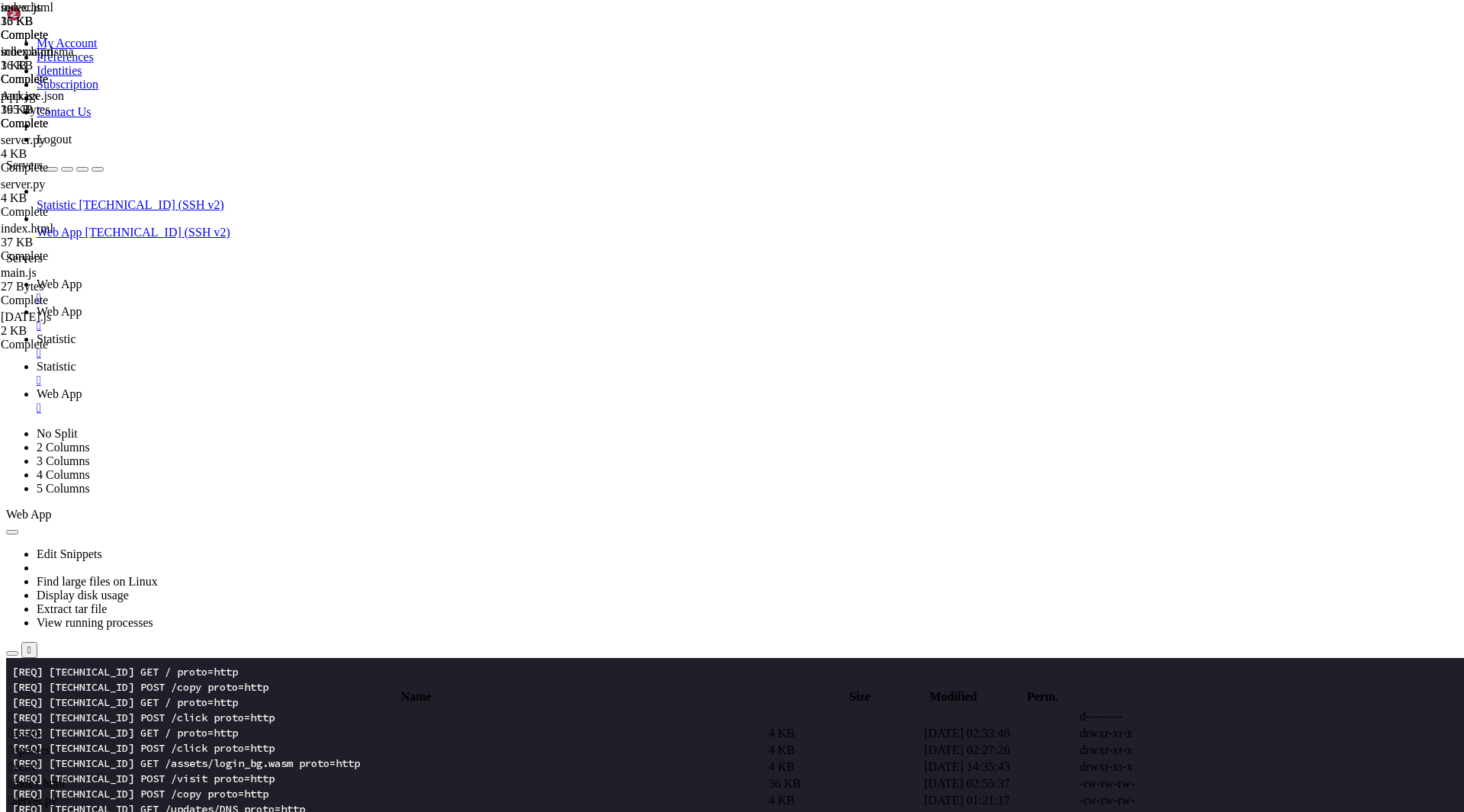
scroll to position [351, 0]
click at [66, 777] on span " index.html" at bounding box center [37, 784] width 57 height 13
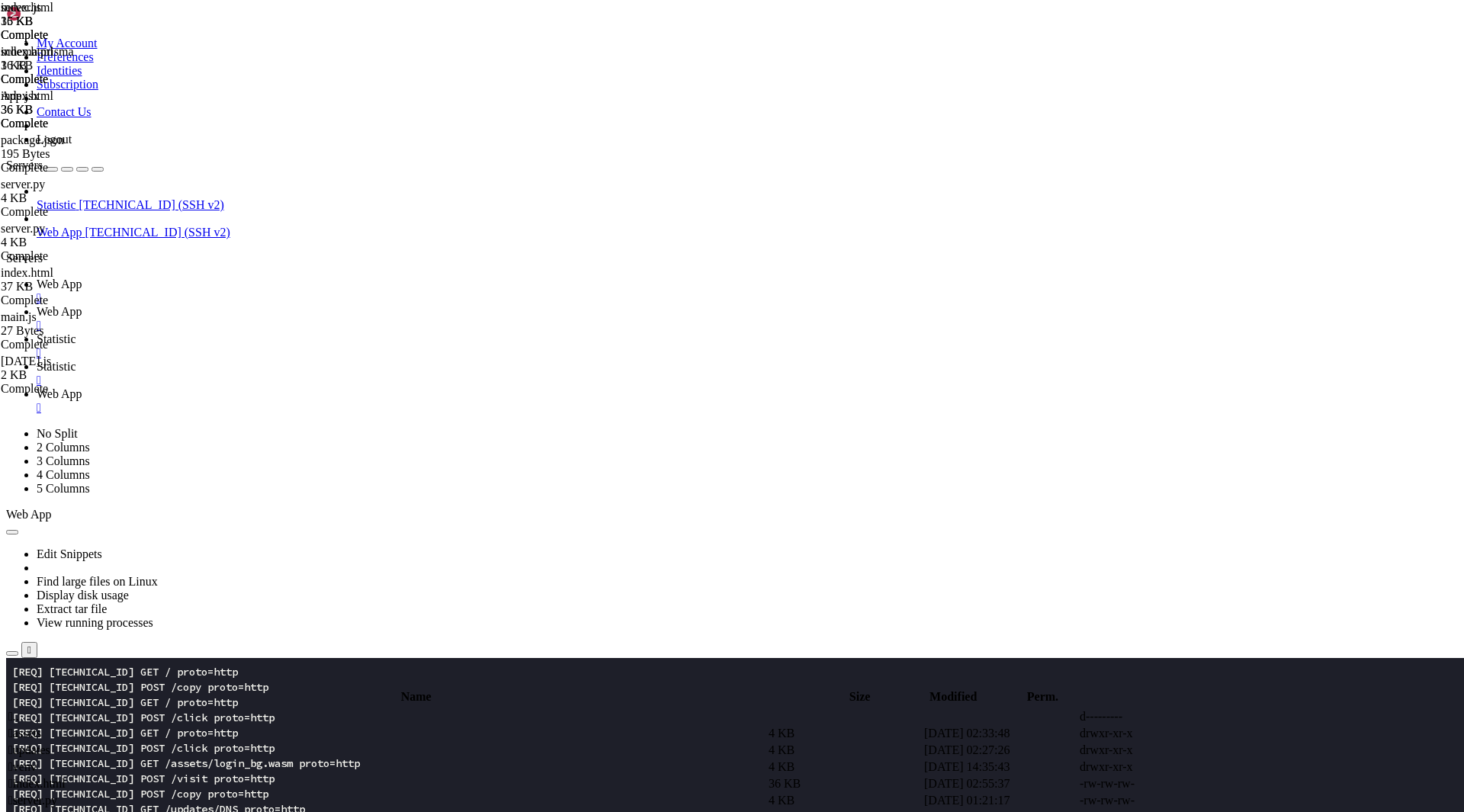
type textarea "</head>"
type textarea "<script src="[URL][DOMAIN_NAME]"></script>"
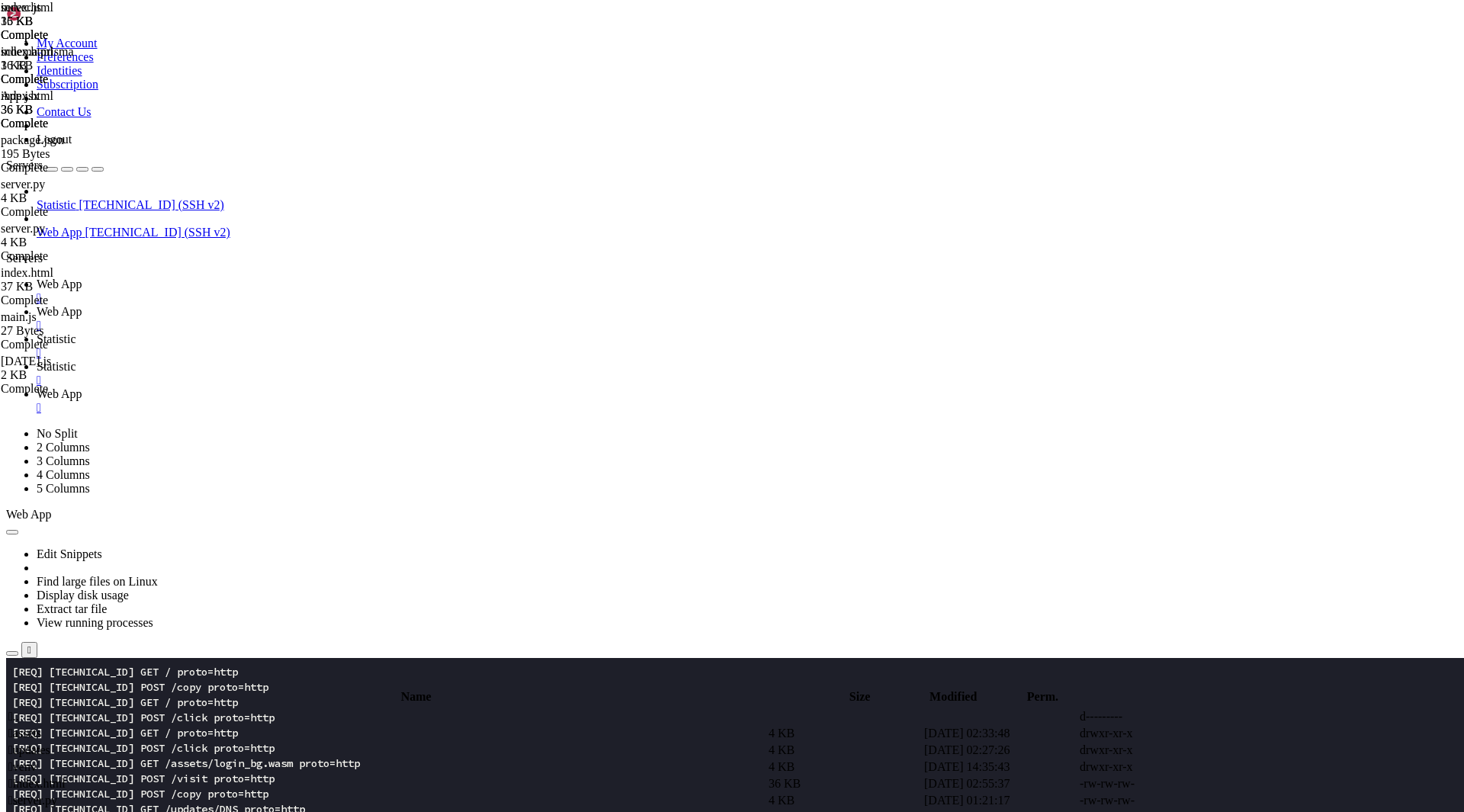
click at [19, 709] on span " .." at bounding box center [14, 716] width 11 height 13
click at [71, 794] on span " npm-scripts" at bounding box center [39, 800] width 61 height 13
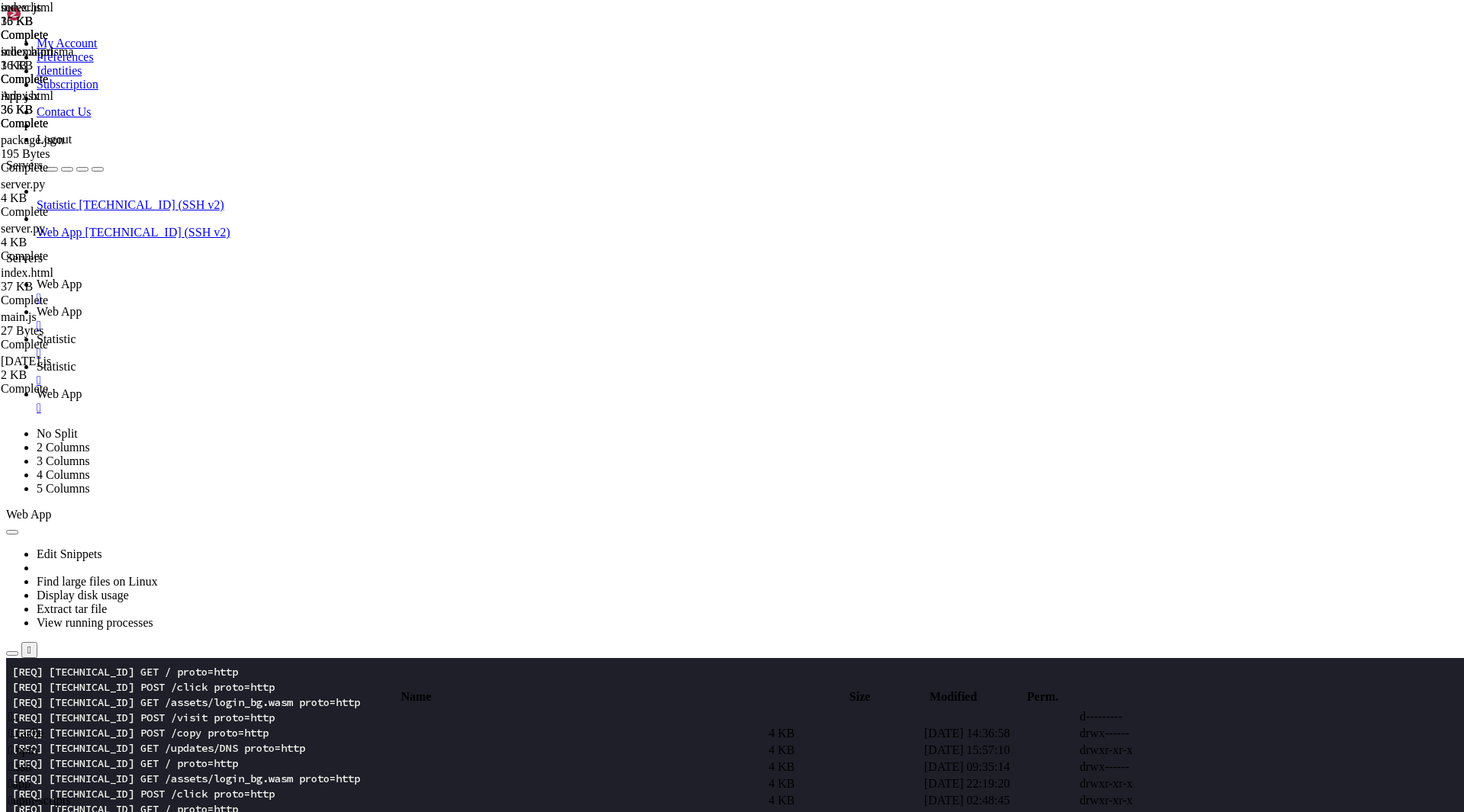
click at [71, 794] on span " npm-scripts" at bounding box center [39, 800] width 61 height 13
type input "/root/npm-scripts"
click at [49, 743] on span " main.js" at bounding box center [28, 750] width 40 height 13
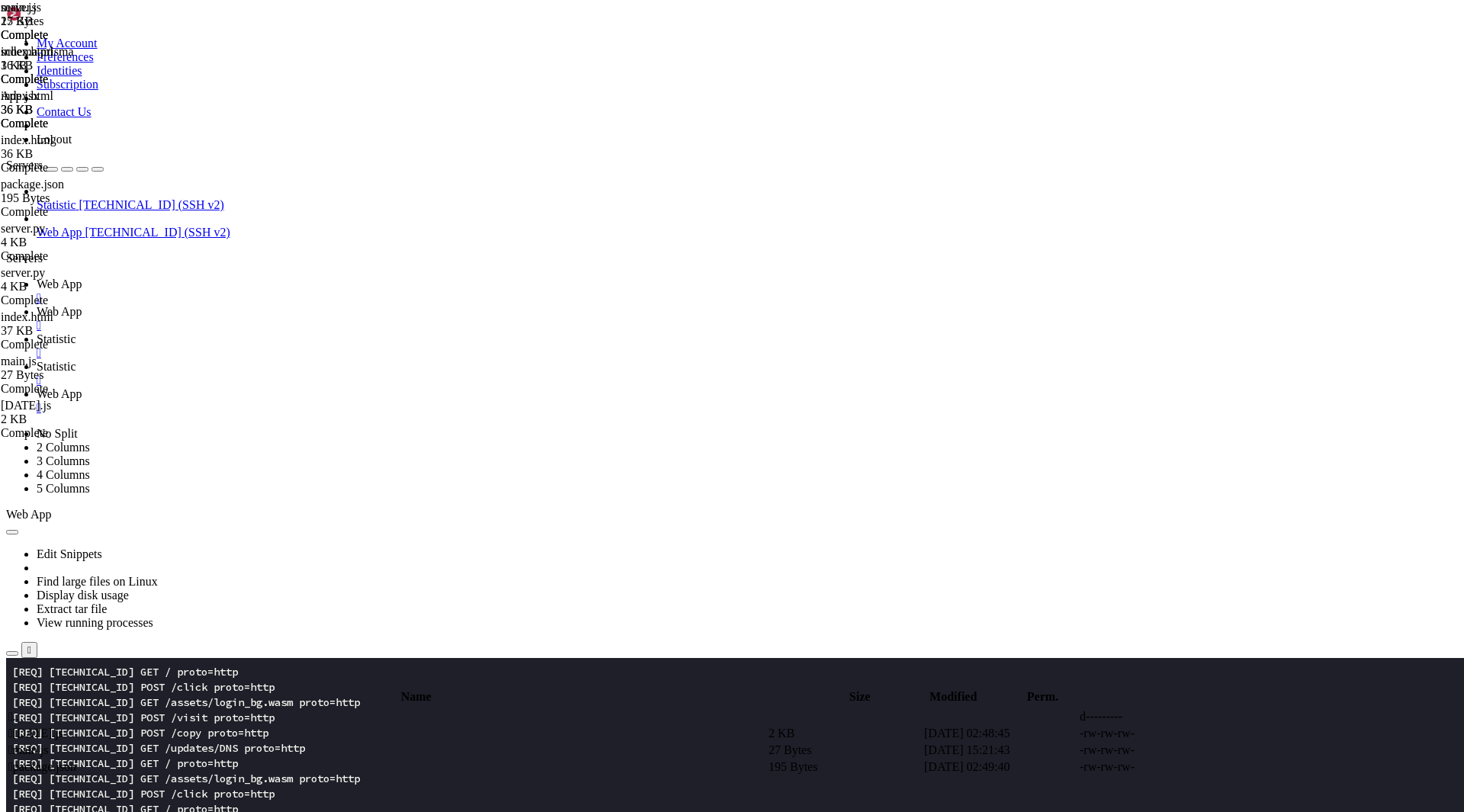
click at [76, 760] on span " package.json" at bounding box center [42, 766] width 68 height 13
click at [166, 683] on div "submit" at bounding box center [166, 683] width 0 height 0
click at [76, 760] on span " package.json" at bounding box center [42, 766] width 68 height 13
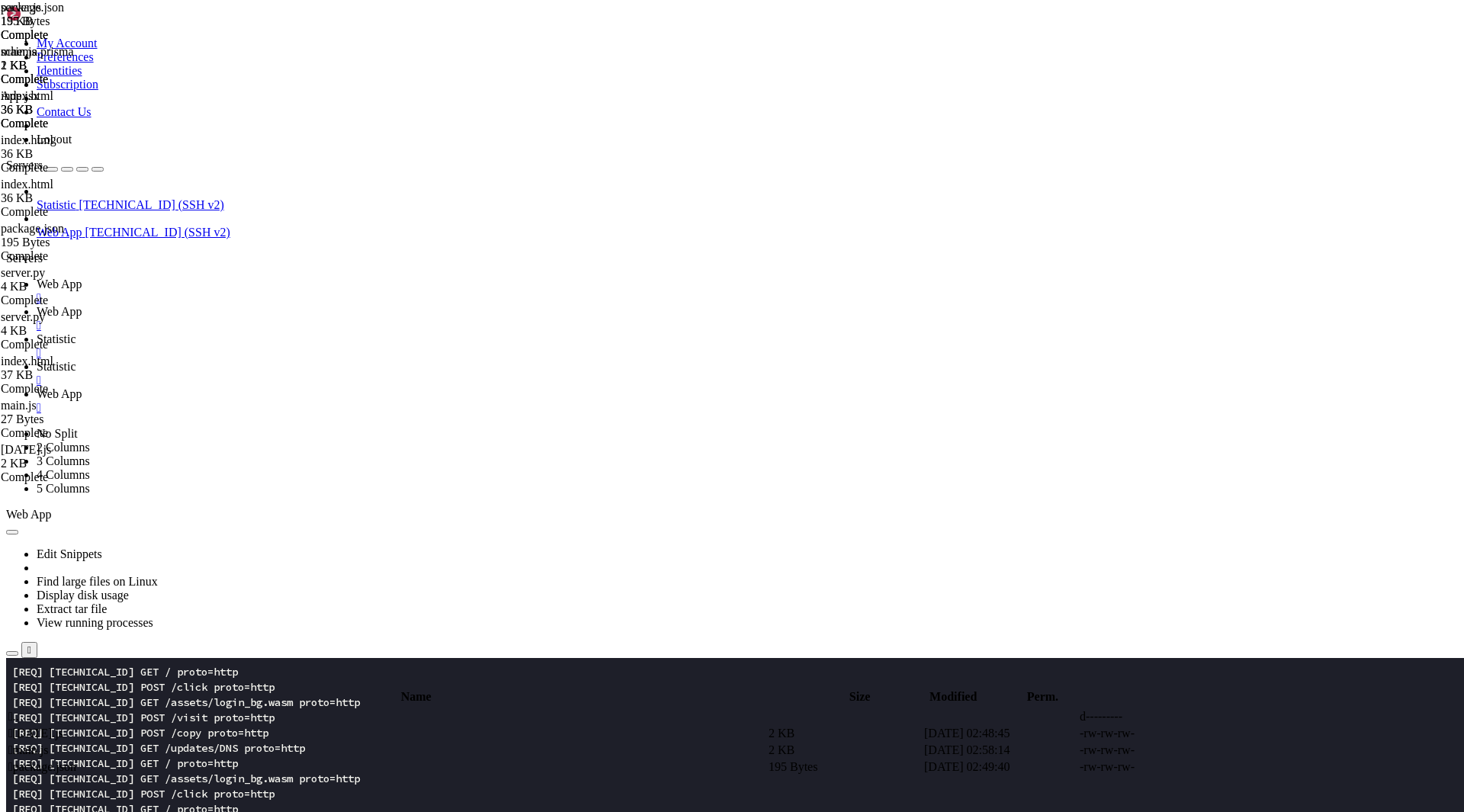
type textarea ""version": "1.0.2","
click at [615, 388] on link "Web App " at bounding box center [747, 401] width 1422 height 27
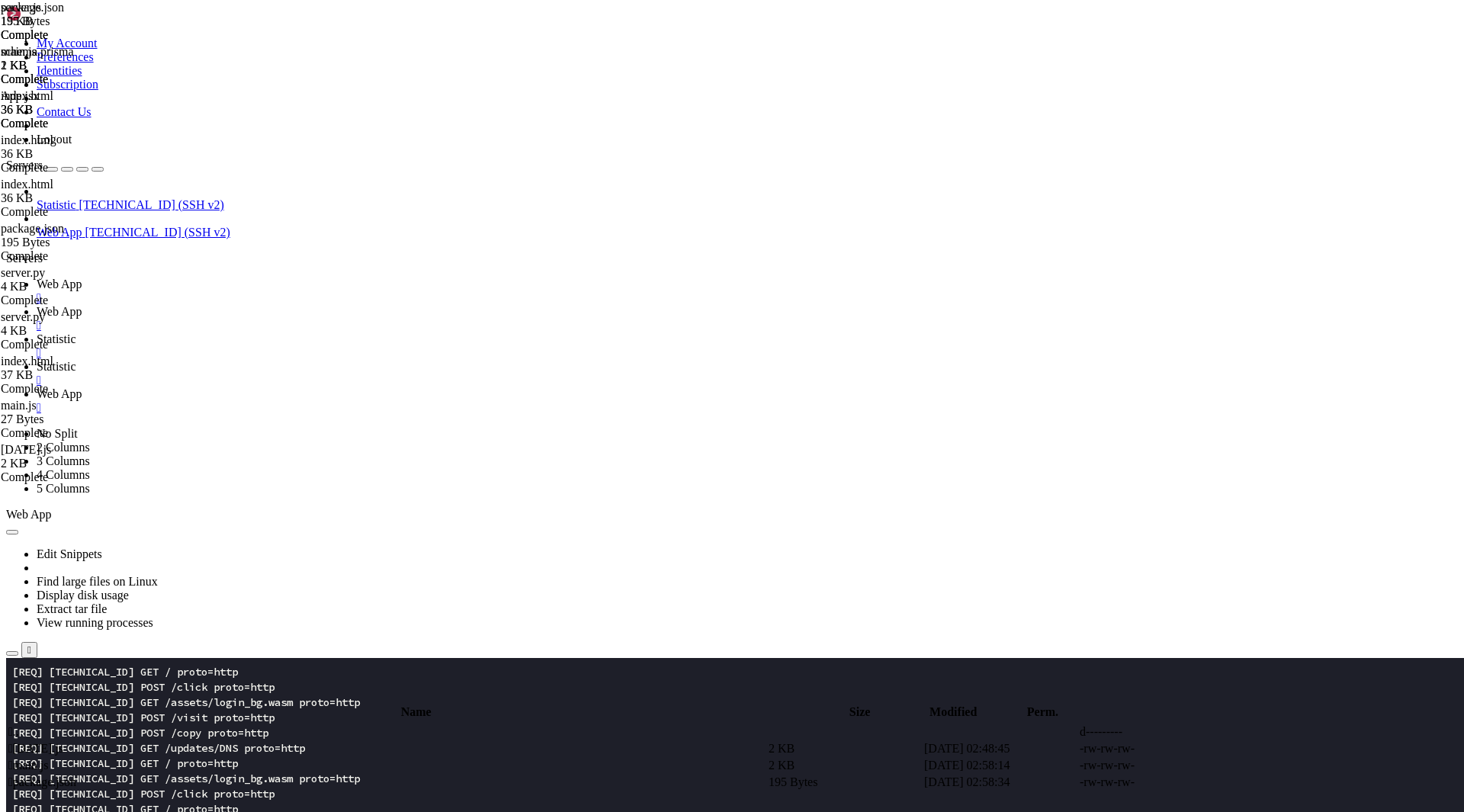
click at [83, 305] on span "Web App" at bounding box center [60, 312] width 46 height 13
click at [19, 725] on span " .." at bounding box center [14, 731] width 11 height 13
click at [30, 792] on span " app" at bounding box center [19, 798] width 22 height 13
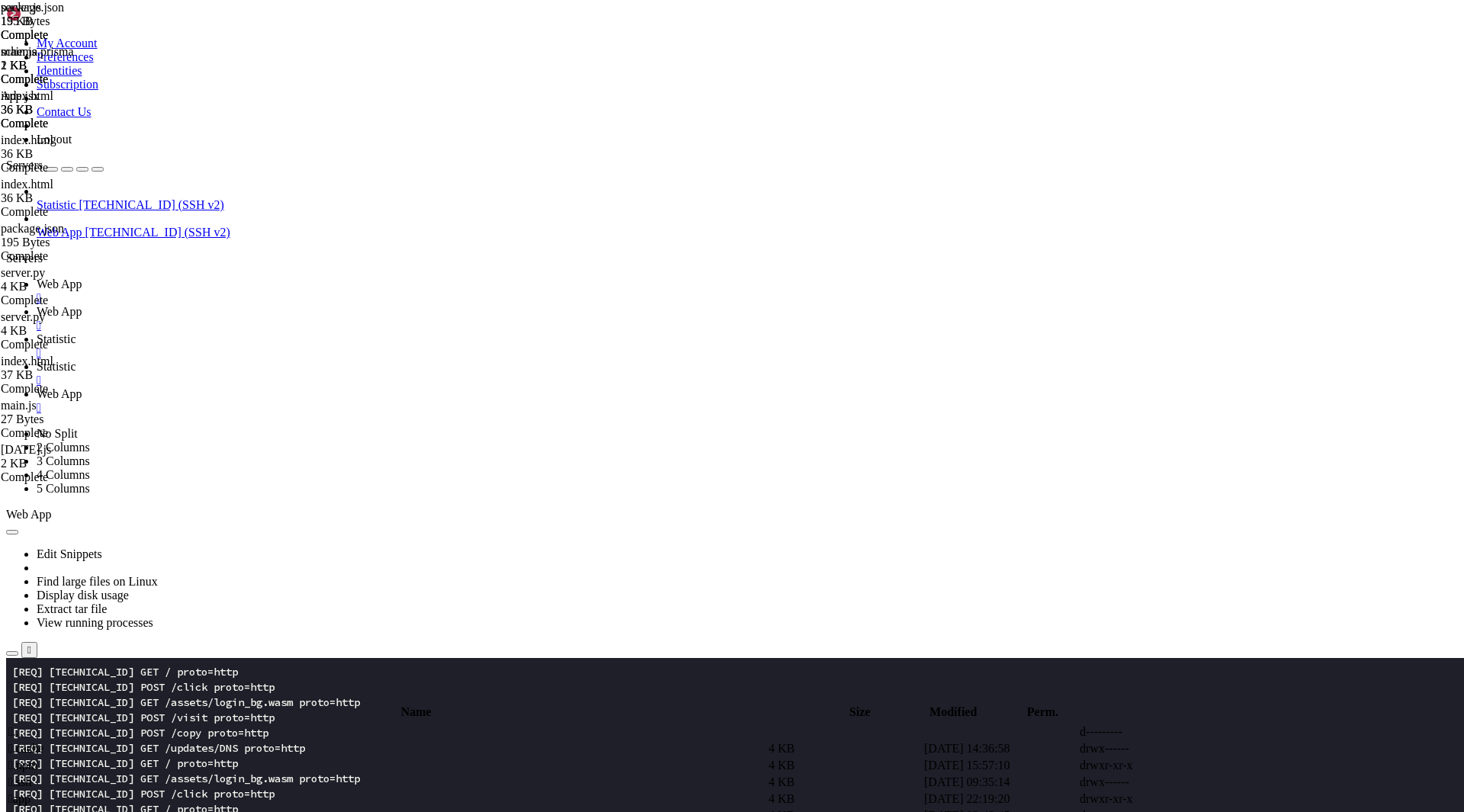
type input "/root/app"
click at [41, 741] on span " assets" at bounding box center [25, 748] width 33 height 13
click at [50, 759] on span " updates" at bounding box center [29, 765] width 42 height 13
click at [266, 792] on td " index.html" at bounding box center [387, 799] width 759 height 16
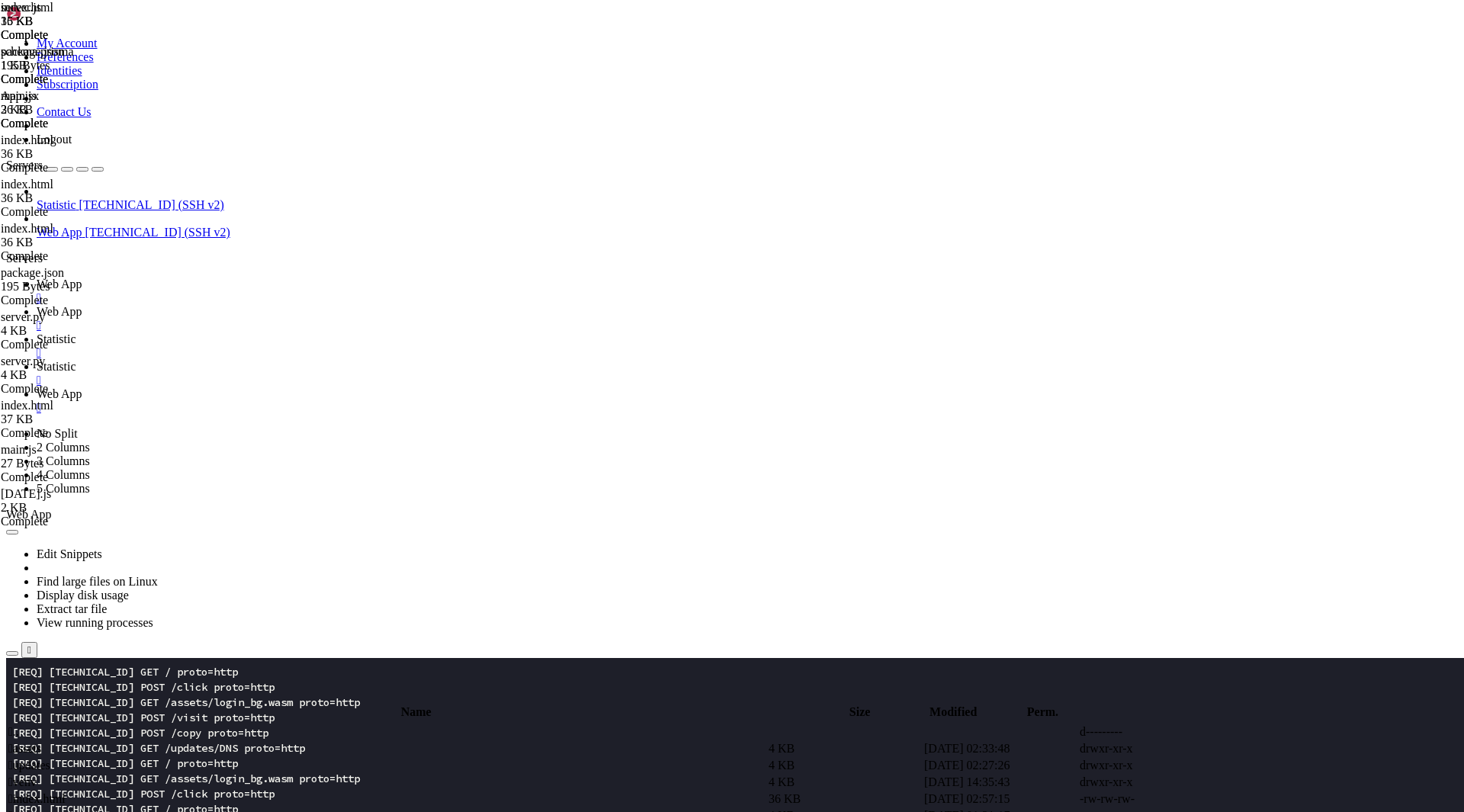
scroll to position [294, 0]
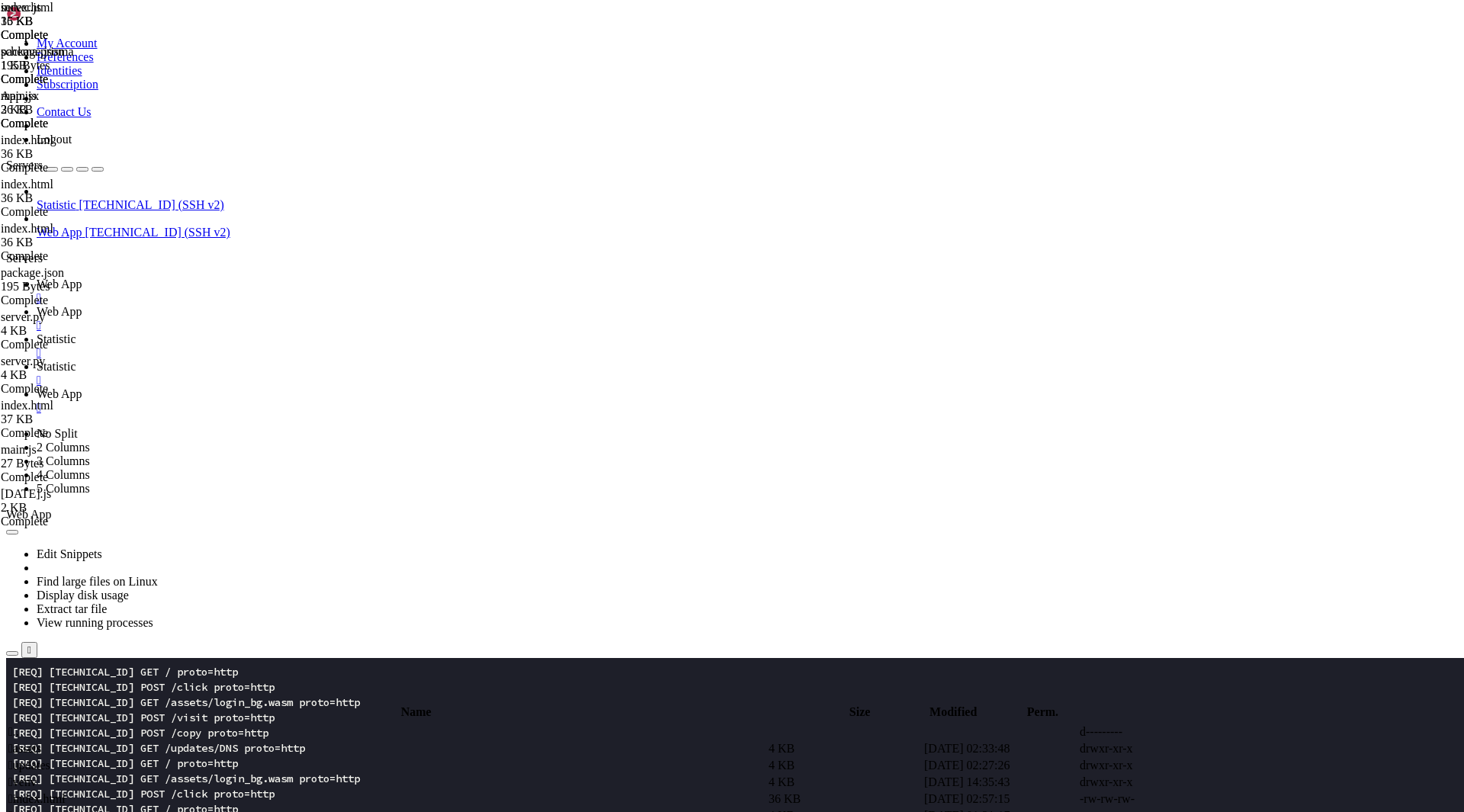
scroll to position [0, 0]
type textarea "<link rel="preconnect" href="[URL][DOMAIN_NAME]" crossorigin />"
type textarea "<script src="[URL][DOMAIN_NAME]"></script>"
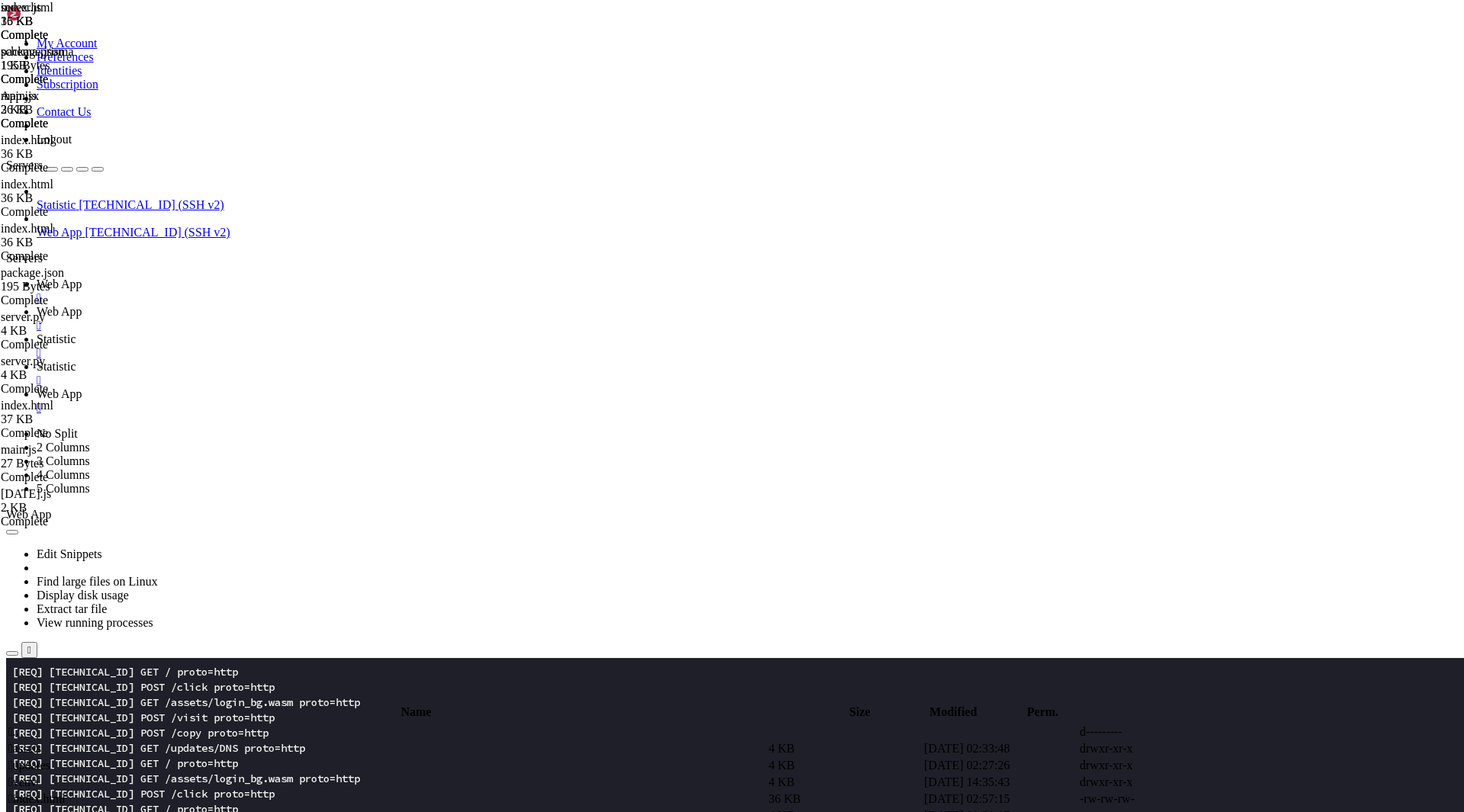
click at [57, 794] on span " server.py" at bounding box center [32, 800] width 49 height 13
click at [288, 776] on td " index.html" at bounding box center [387, 784] width 759 height 16
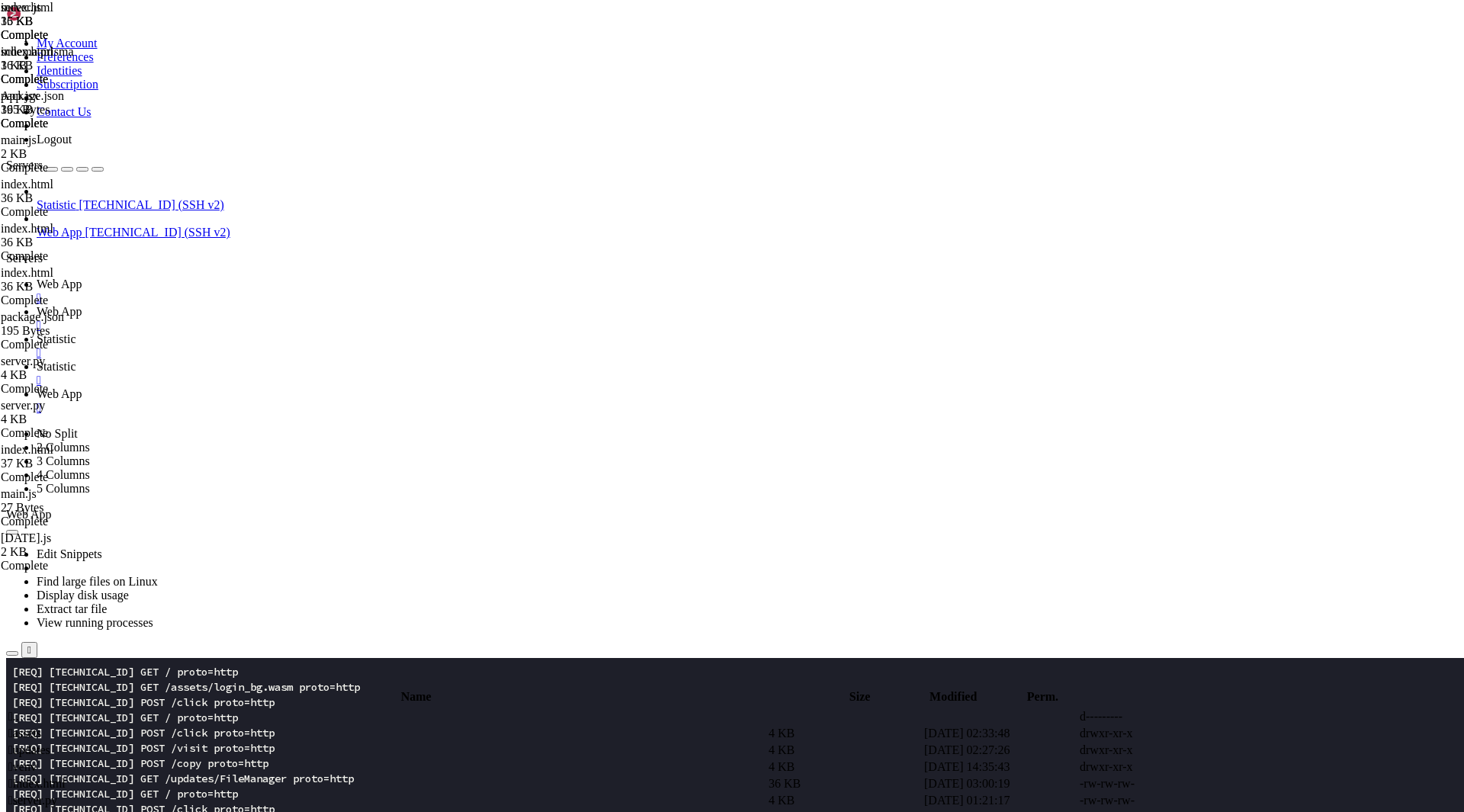
type textarea "<body class="bg-white text-slate-900 dark:bg-slate-950 dark:text-slate-100 anti…"
paste textarea
click at [66, 777] on span " index.html" at bounding box center [37, 784] width 57 height 13
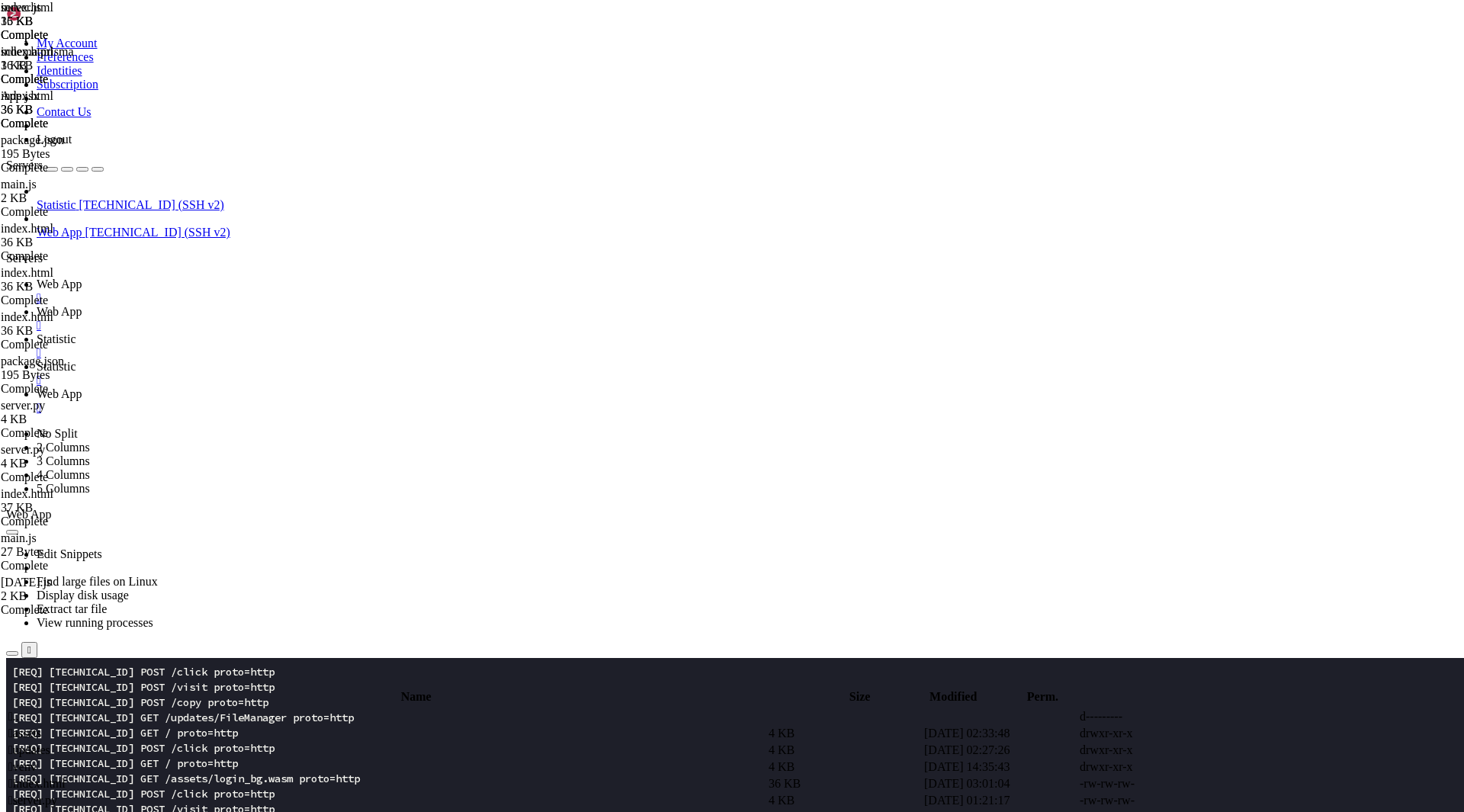
type textarea "<script src="[URL][DOMAIN_NAME]"></script>"
type textarea "</style>"
paste textarea
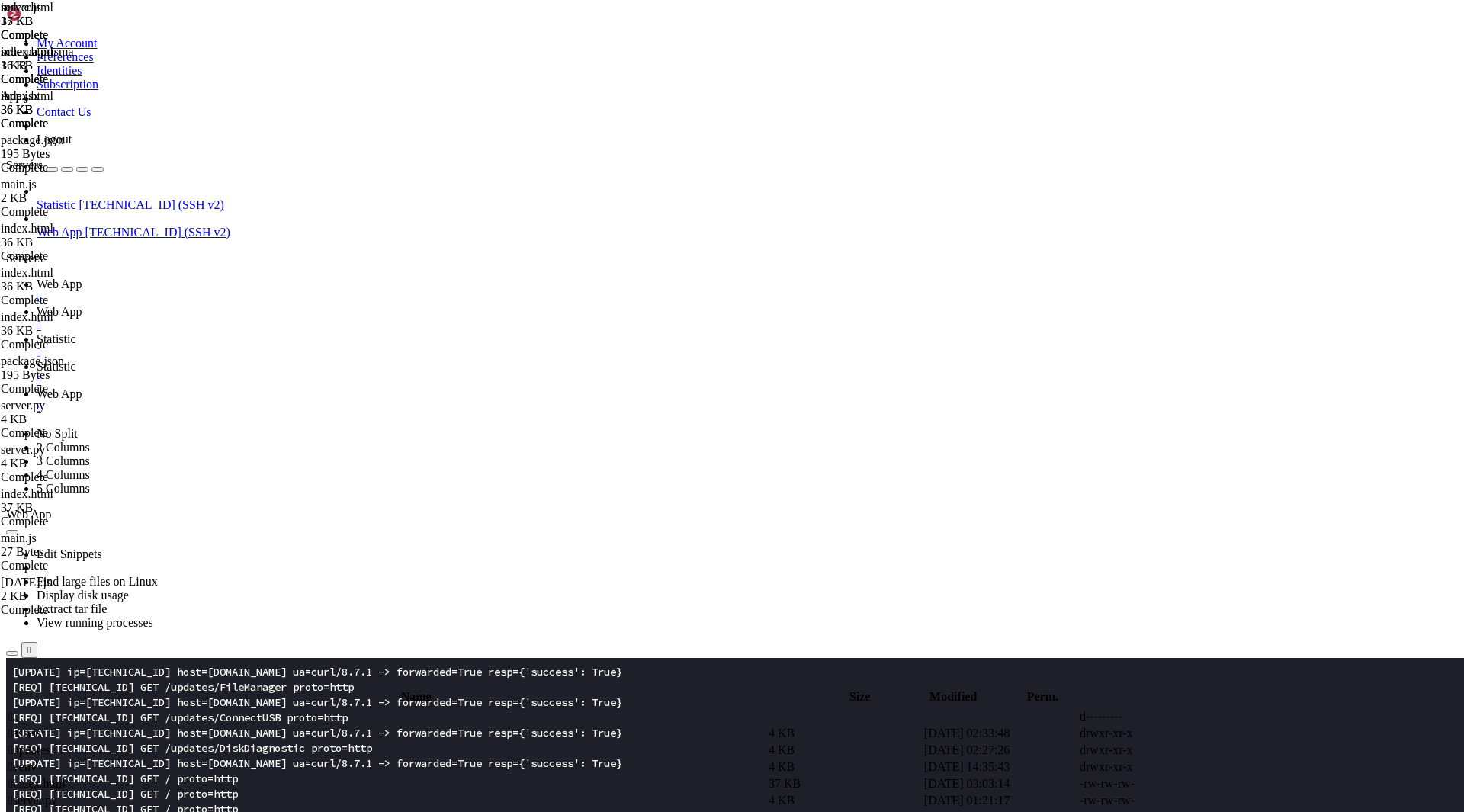
scroll to position [793, 0]
click at [279, 776] on td " index.html" at bounding box center [387, 784] width 759 height 16
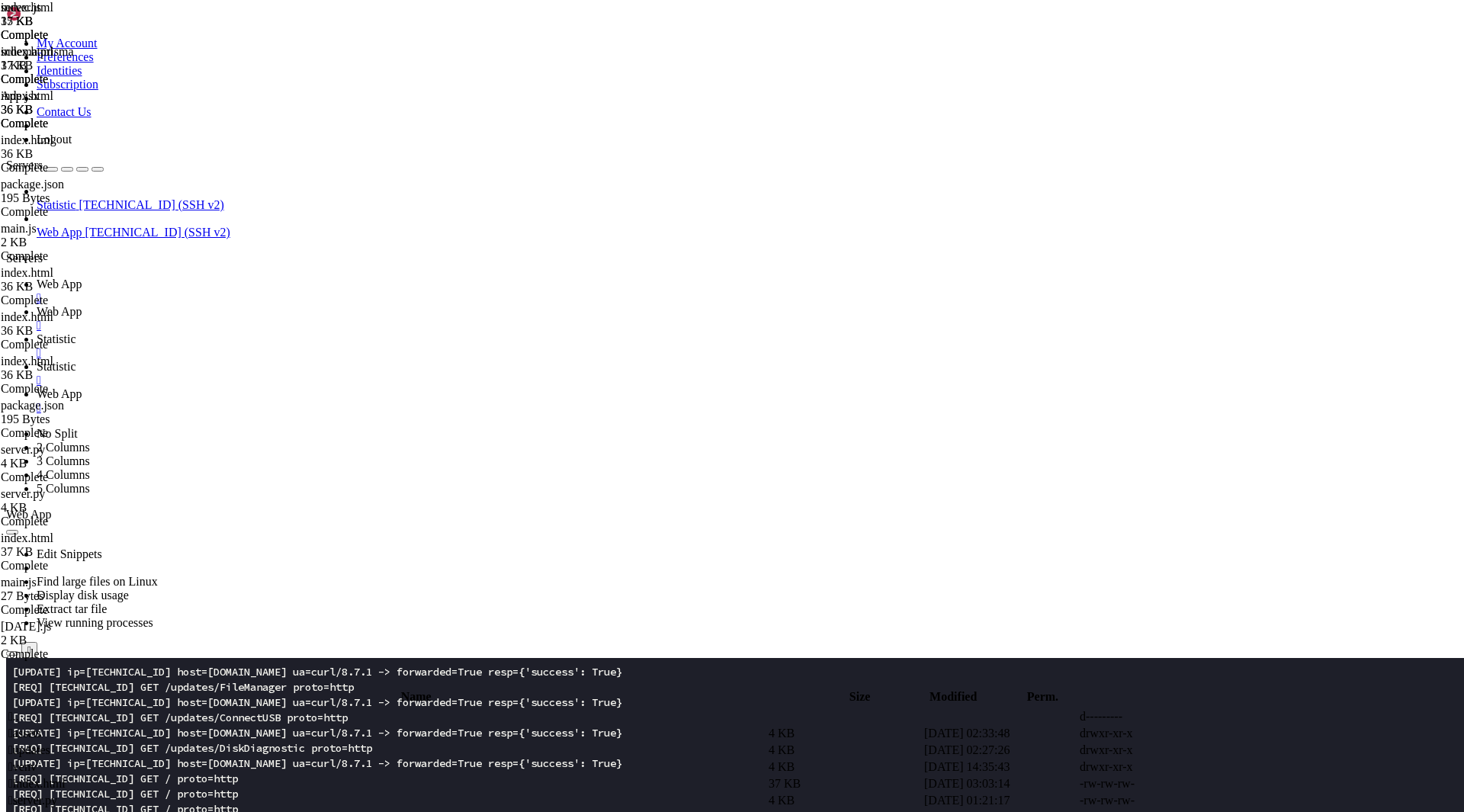
type textarea "theme: {"
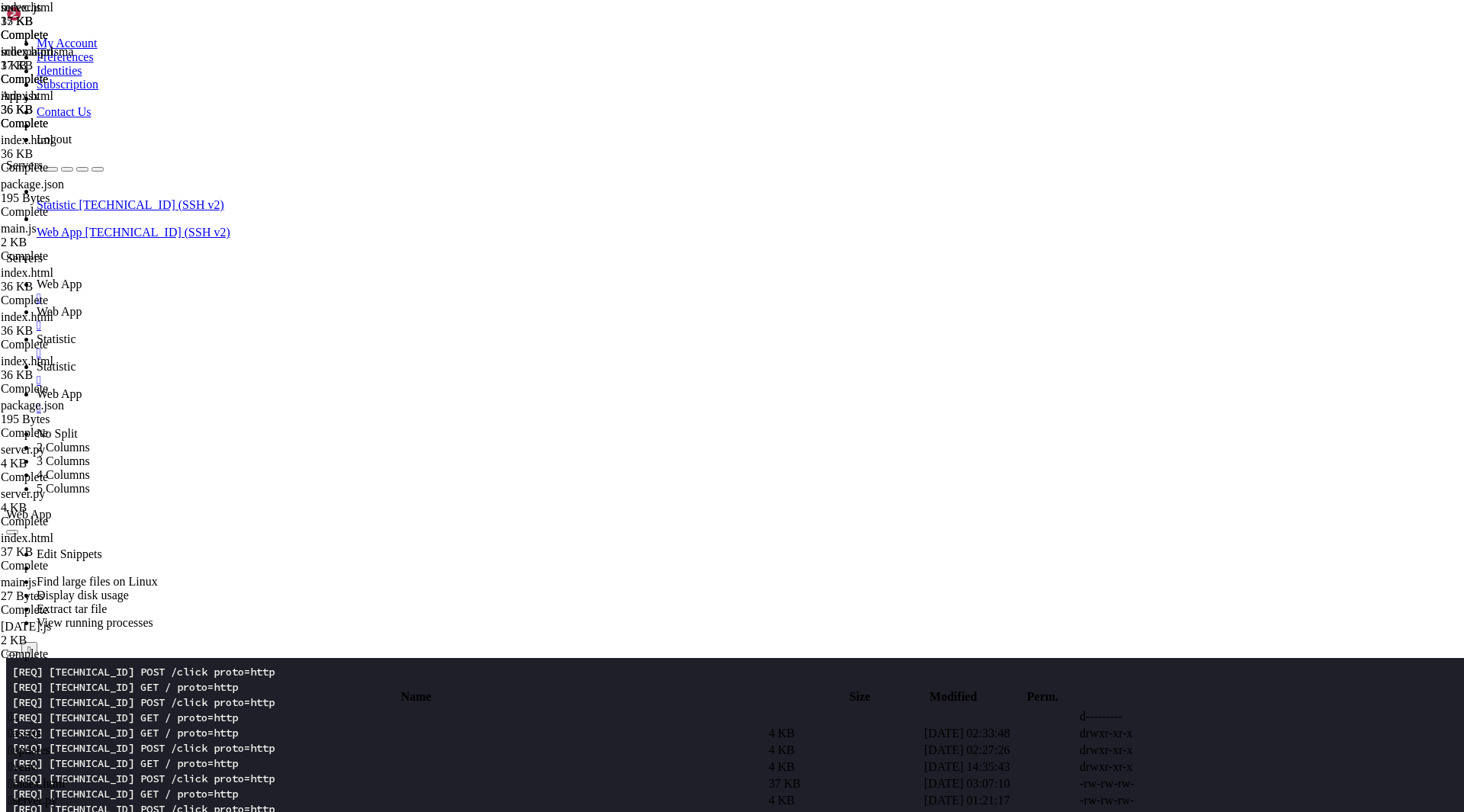
scroll to position [976, 0]
click at [290, 776] on td " index.html" at bounding box center [387, 784] width 759 height 16
drag, startPoint x: 320, startPoint y: 542, endPoint x: 187, endPoint y: 429, distance: 174.5
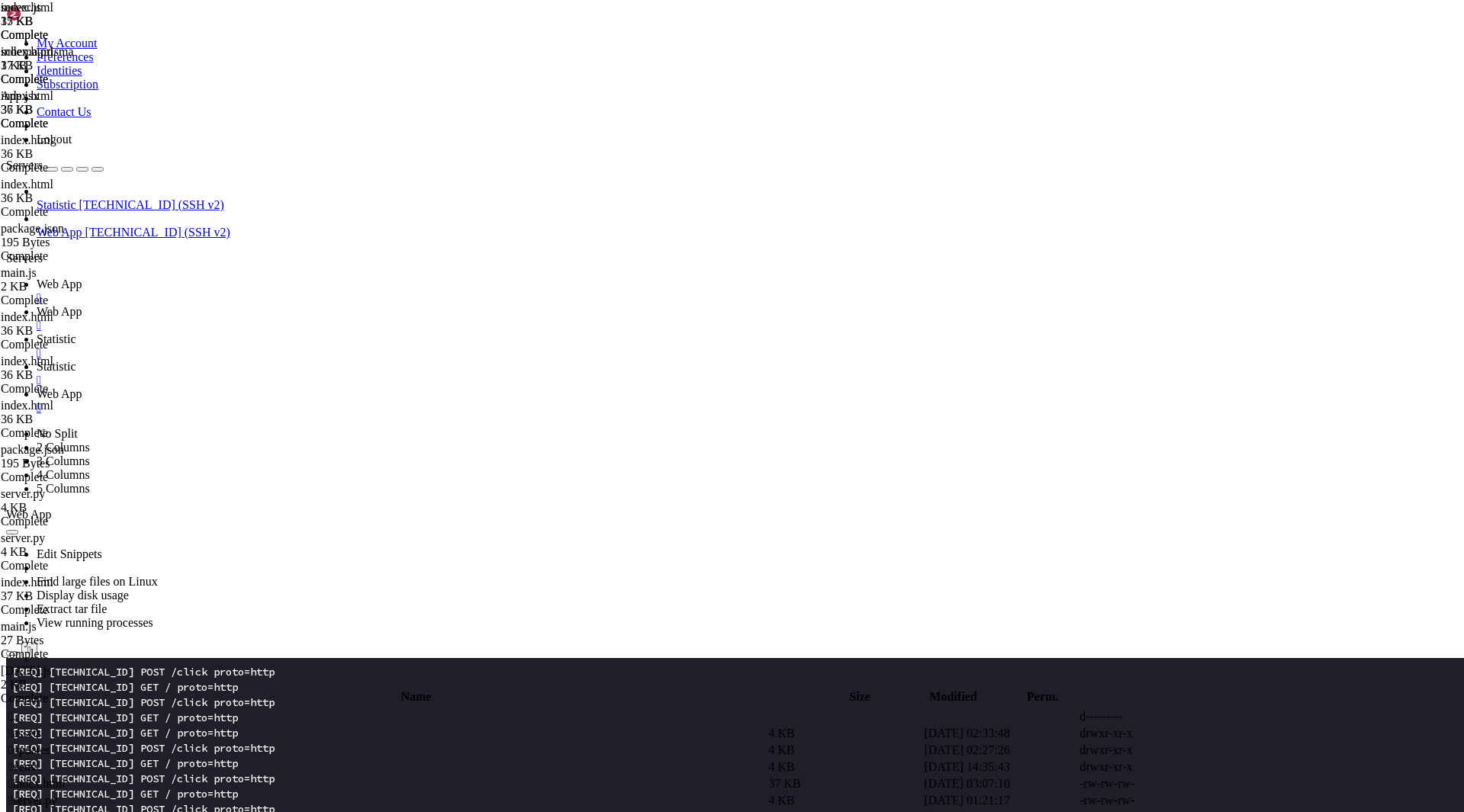
type textarea "const root = document.documentElement const saved = localStorage.getItem('theme…"
type textarea "<script>"
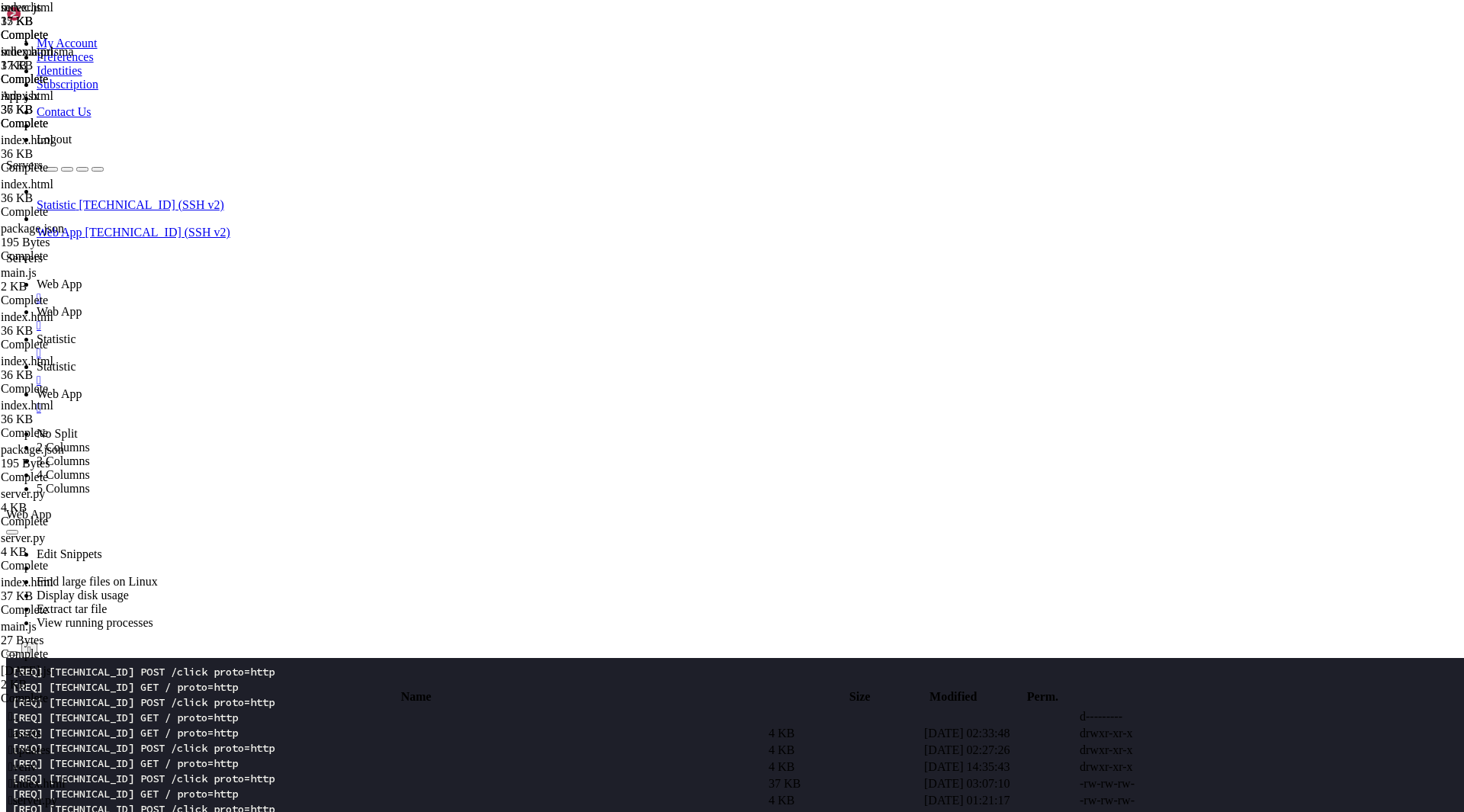
click at [66, 777] on span " index.html" at bounding box center [37, 784] width 57 height 13
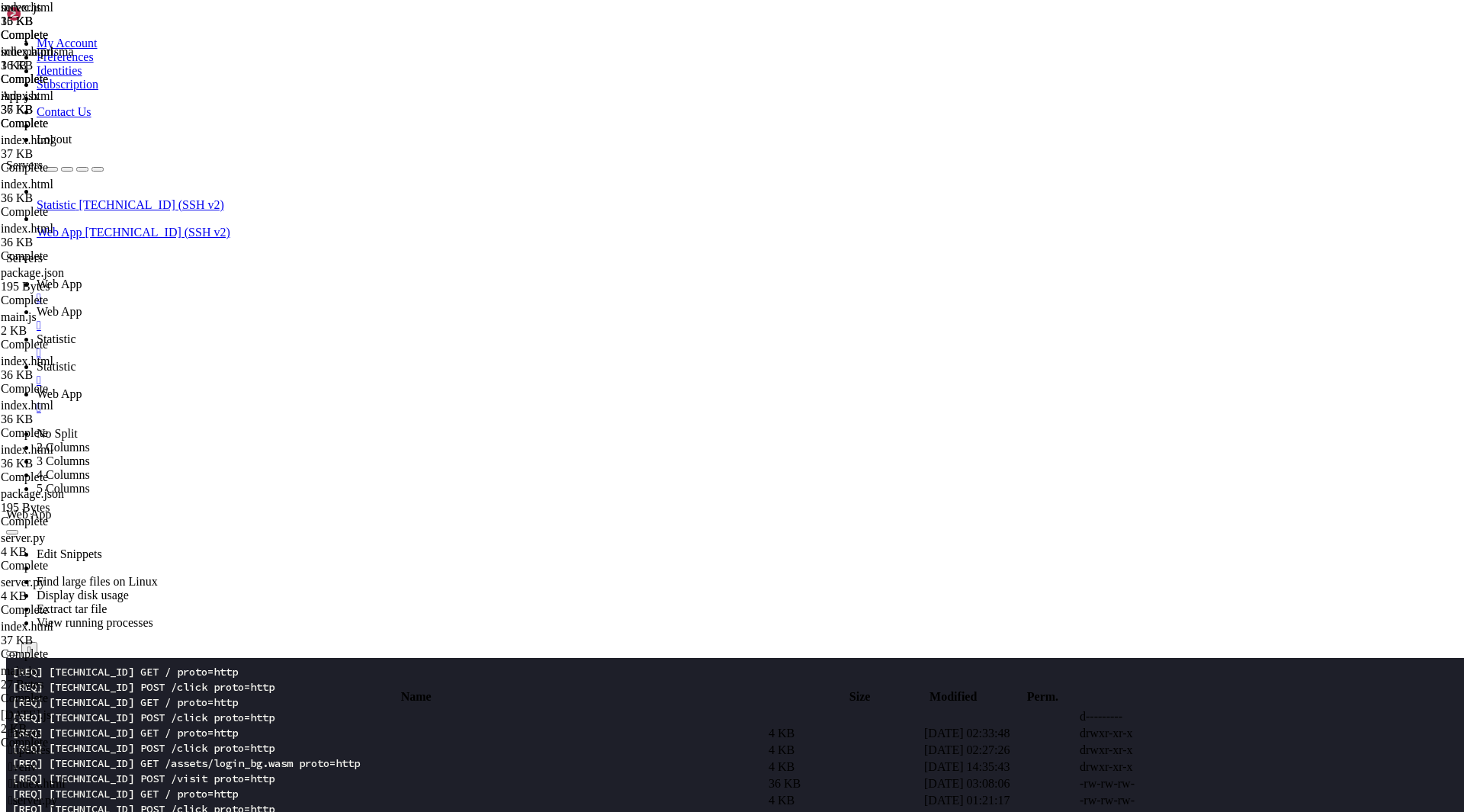
type textarea "</html>"
type textarea "</style>"
paste textarea
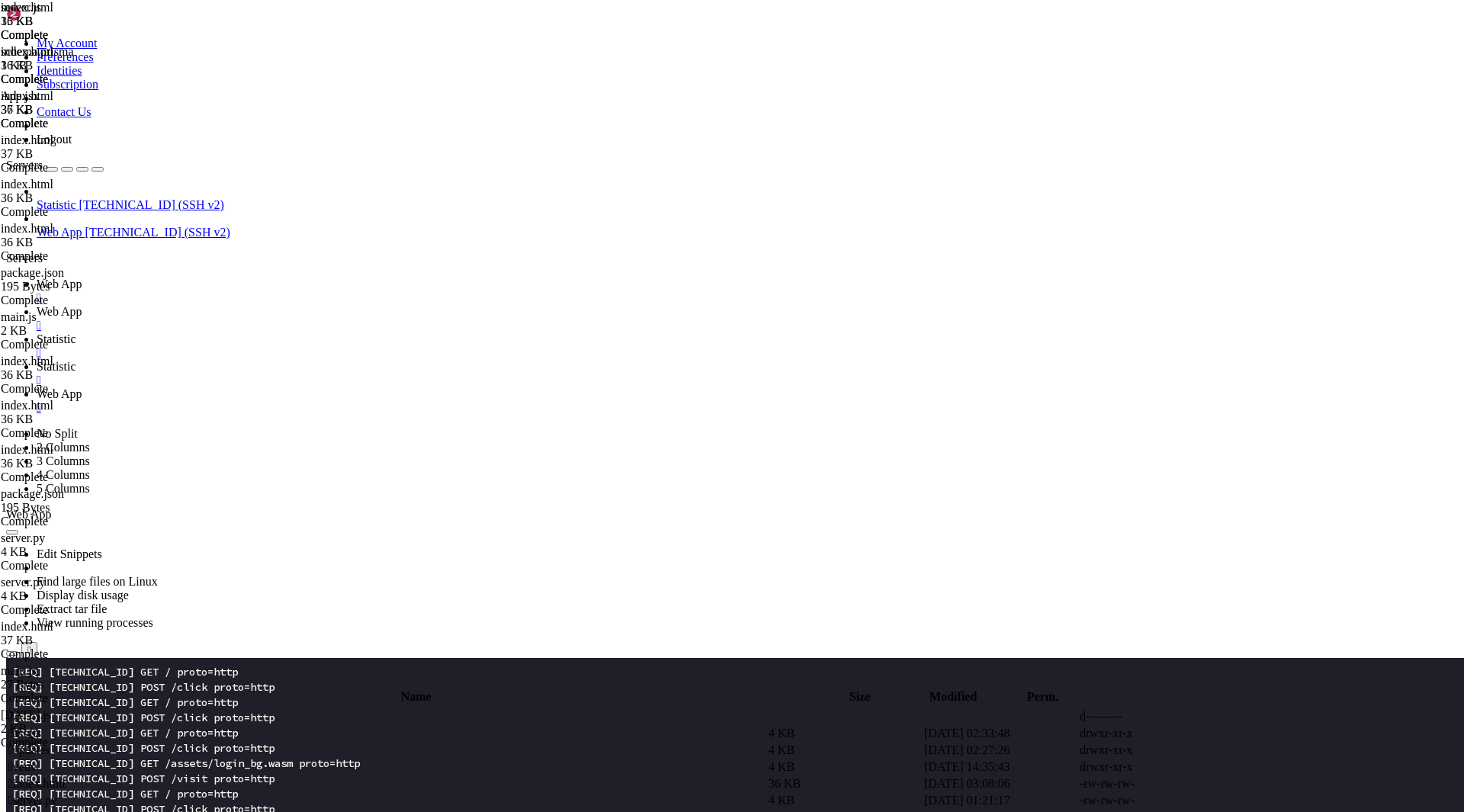
scroll to position [1476, 0]
drag, startPoint x: 311, startPoint y: 741, endPoint x: 203, endPoint y: 628, distance: 156.3
paste textarea "/script>"
type textarea "</script>"
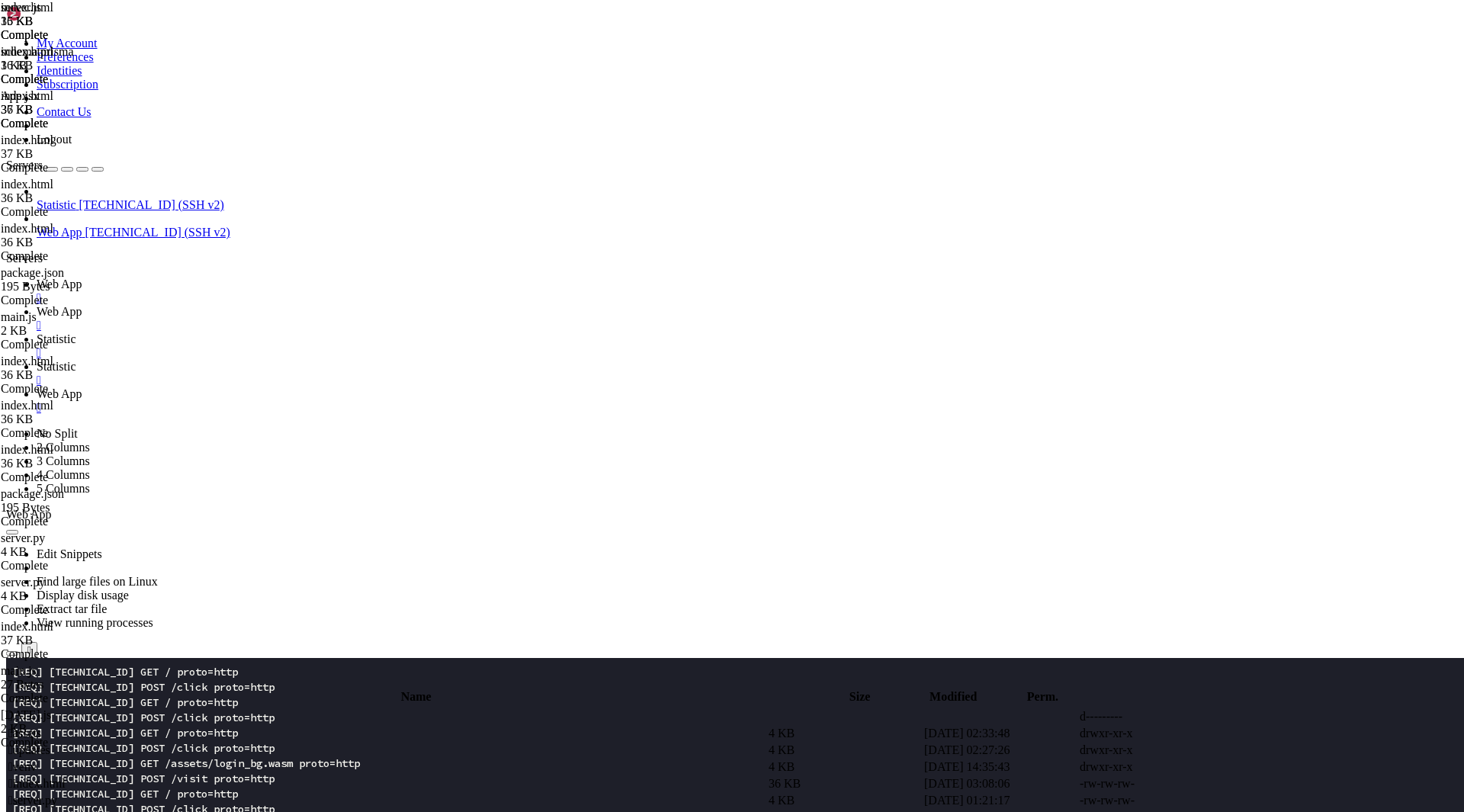
scroll to position [1555, 0]
